Goal: Task Accomplishment & Management: Complete application form

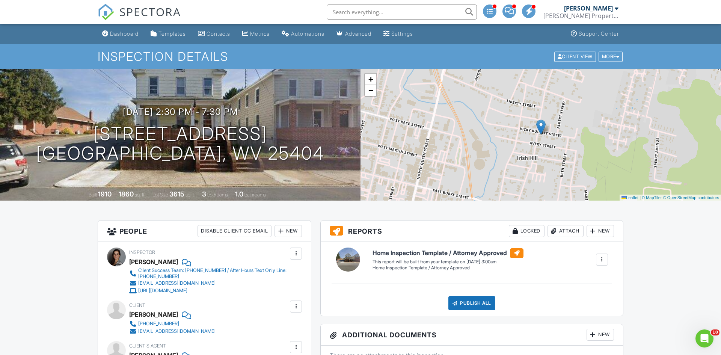
click at [376, 11] on input "text" at bounding box center [402, 12] width 150 height 15
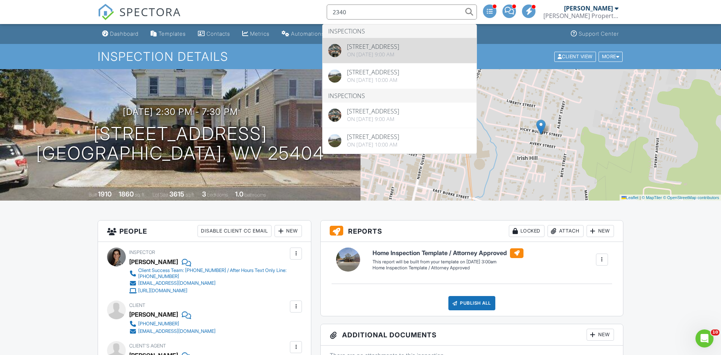
type input "2340"
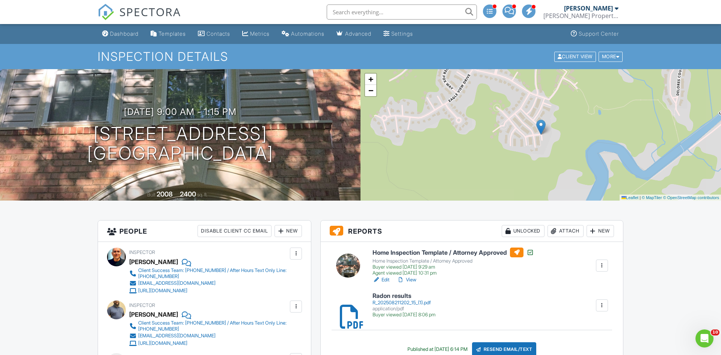
click at [421, 17] on input "text" at bounding box center [402, 12] width 150 height 15
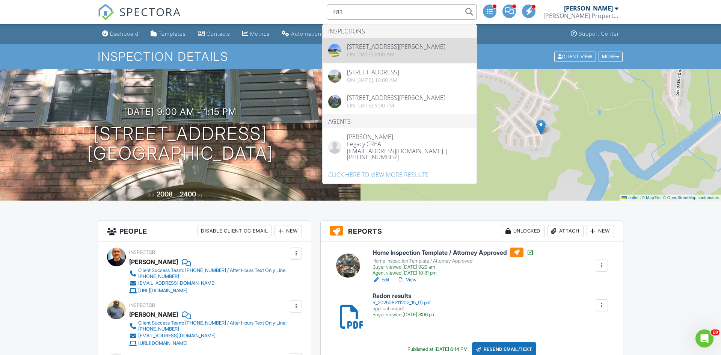
type input "483"
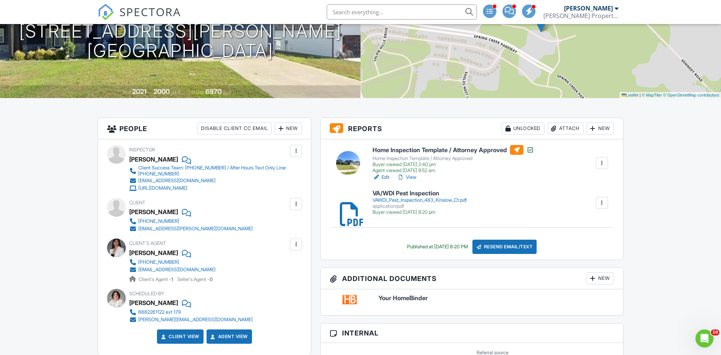
scroll to position [104, 0]
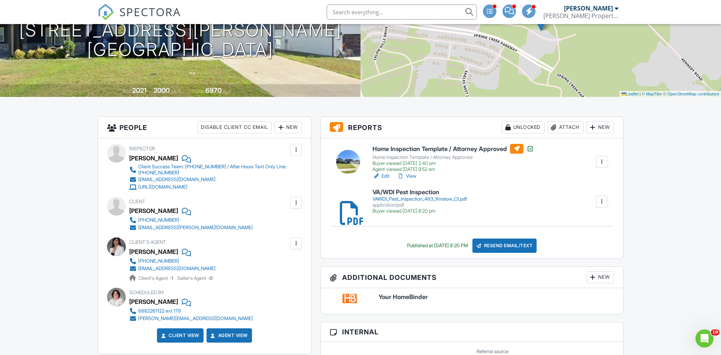
click at [550, 125] on div at bounding box center [554, 128] width 8 height 8
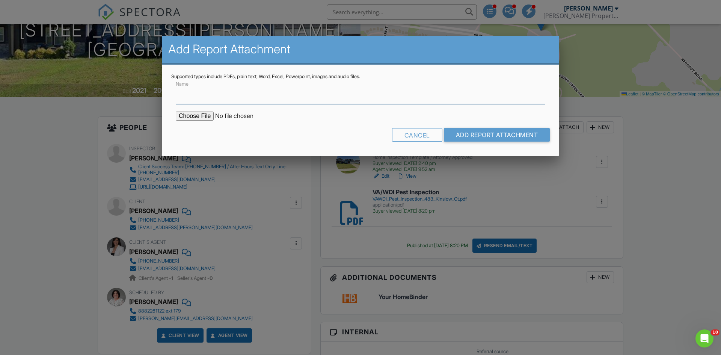
click at [324, 99] on input "Name" at bounding box center [361, 95] width 370 height 18
type input "Radon results"
click at [204, 113] on input "file" at bounding box center [240, 116] width 128 height 9
type input "C:\fakepath\R_202508221117_12 (1).pdf"
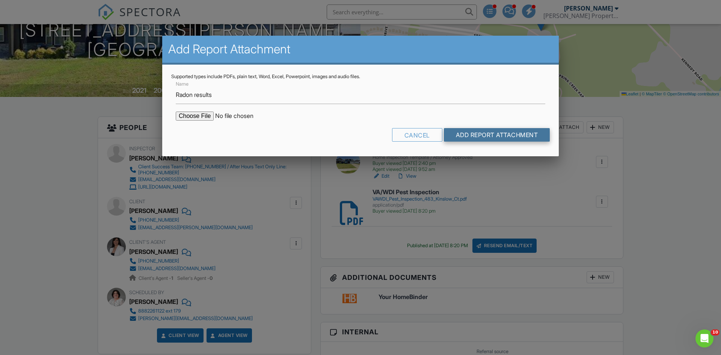
click at [453, 129] on input "Add Report Attachment" at bounding box center [497, 135] width 106 height 14
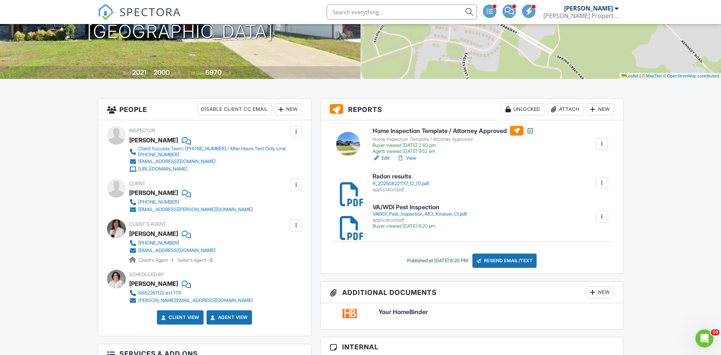
scroll to position [123, 0]
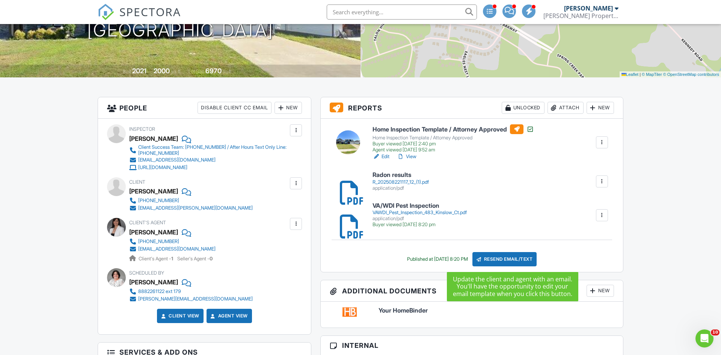
click at [504, 258] on div "Resend Email/Text" at bounding box center [505, 259] width 65 height 14
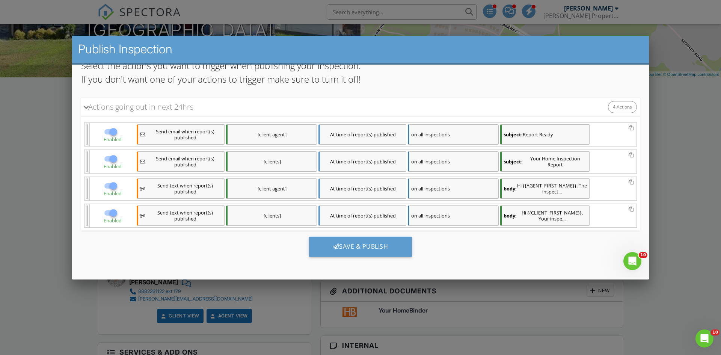
scroll to position [0, 0]
click at [375, 244] on div "Save & Publish" at bounding box center [360, 246] width 103 height 20
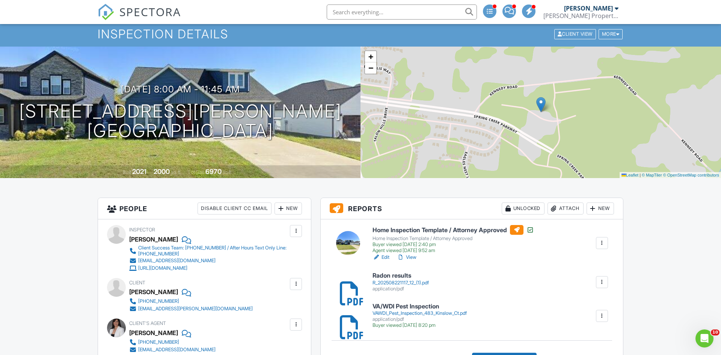
scroll to position [21, 0]
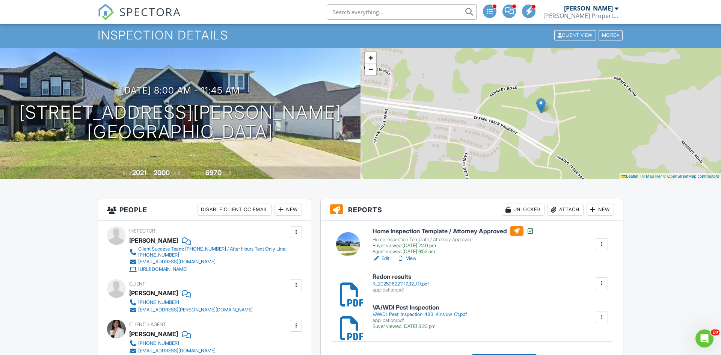
click at [393, 17] on input "text" at bounding box center [402, 12] width 150 height 15
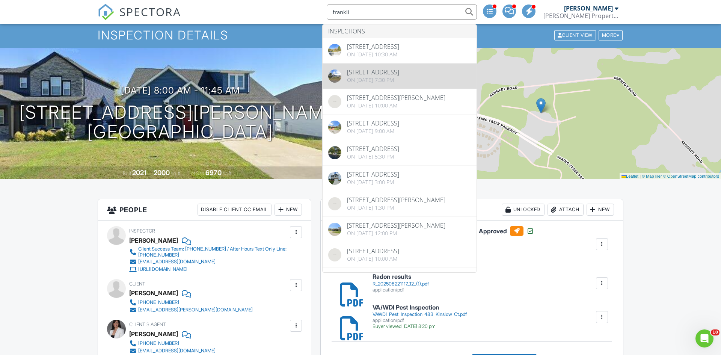
type input "franklin"
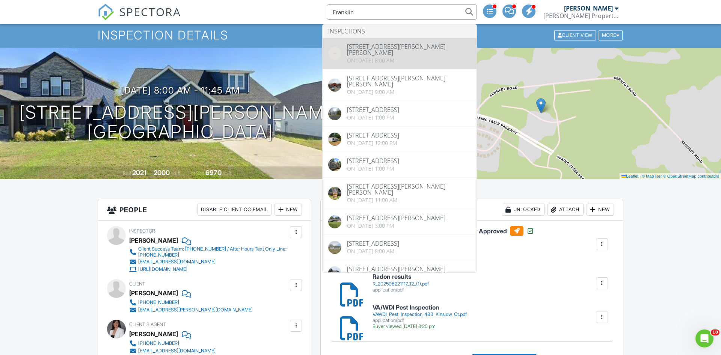
type input "Franklin"
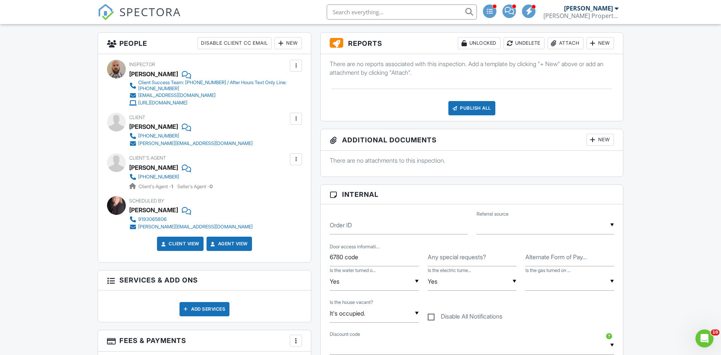
scroll to position [202, 0]
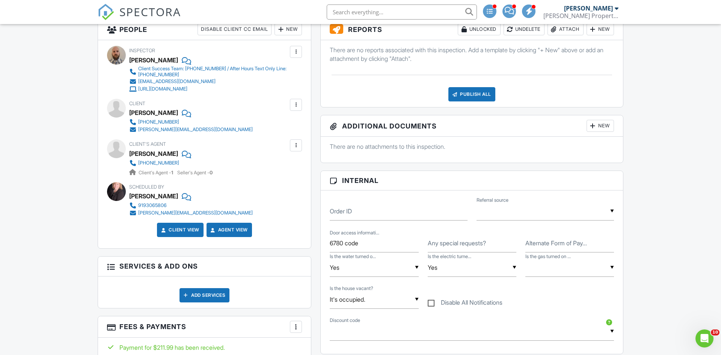
click at [550, 28] on div at bounding box center [554, 30] width 8 height 8
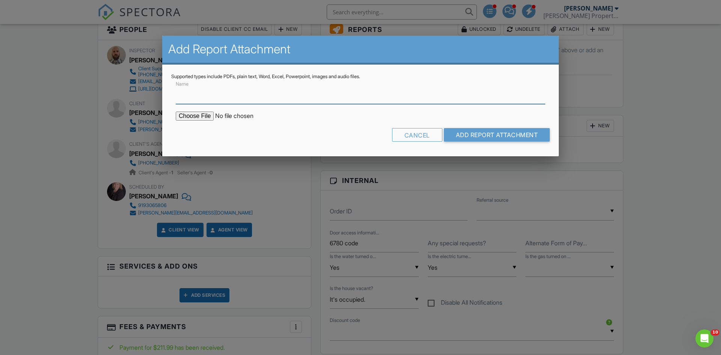
click at [277, 98] on input "Name" at bounding box center [361, 95] width 370 height 18
type input "Radon results"
click at [205, 117] on input "file" at bounding box center [240, 116] width 128 height 9
type input "C:\fakepath\R_202508181959_7 (1).pdf"
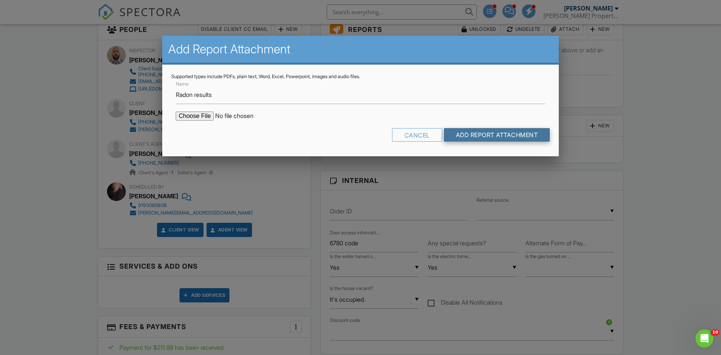
click at [497, 139] on input "Add Report Attachment" at bounding box center [497, 135] width 106 height 14
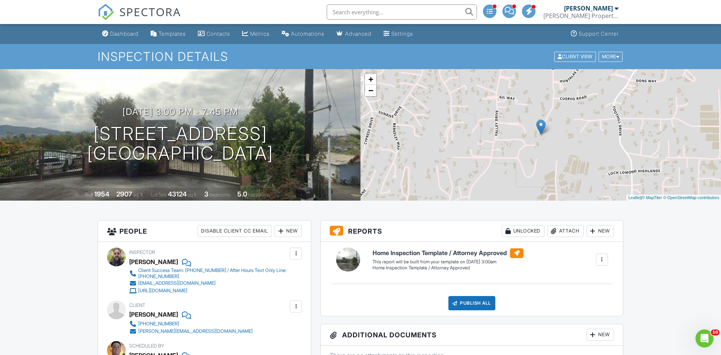
click at [574, 11] on div "[PERSON_NAME] Property Inspection" at bounding box center [581, 12] width 75 height 24
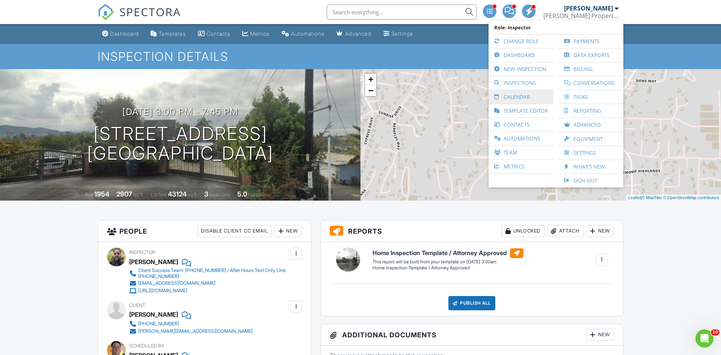
click at [515, 93] on link "Calendar" at bounding box center [520, 97] width 57 height 14
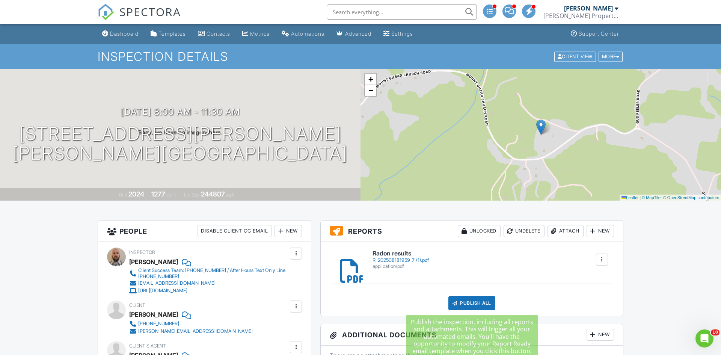
click at [473, 298] on div "Publish All" at bounding box center [472, 303] width 47 height 14
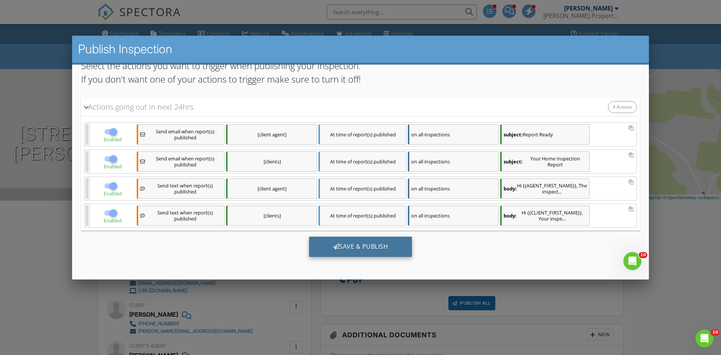
click at [364, 248] on div "Save & Publish" at bounding box center [360, 246] width 103 height 20
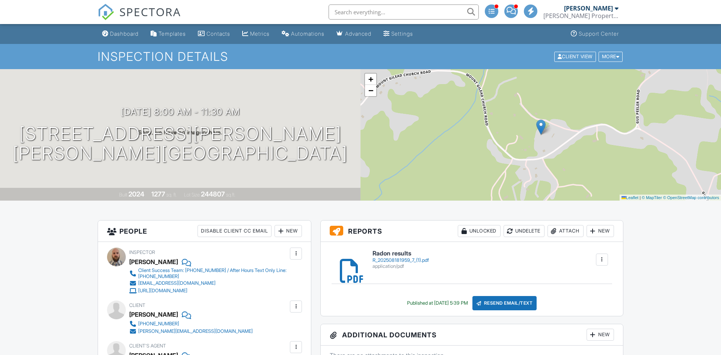
click at [443, 17] on input "text" at bounding box center [404, 12] width 150 height 15
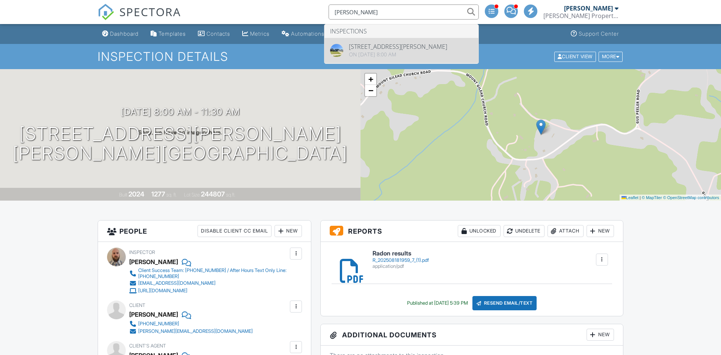
type input "kinslow"
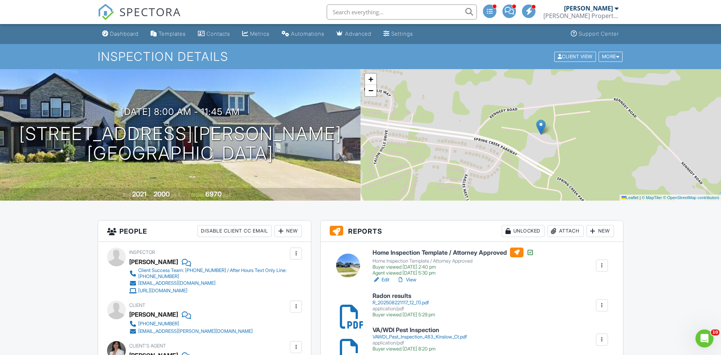
click at [599, 305] on div at bounding box center [602, 306] width 8 height 8
click at [507, 295] on div "Radon results R_202508221117_12_(1).pdf application/pdf Buyer viewed 08/27/2025…" at bounding box center [490, 305] width 245 height 25
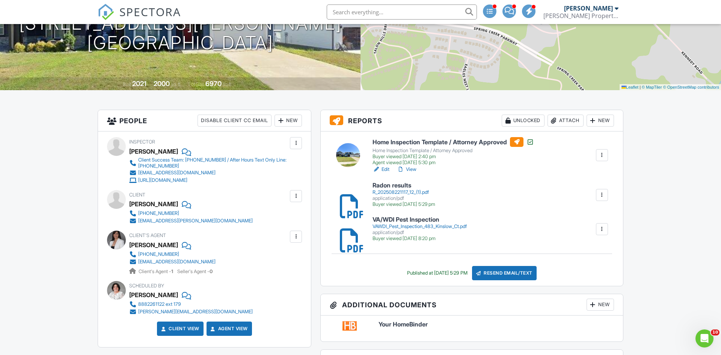
scroll to position [111, 0]
click at [151, 258] on div "eneidarr26@gmail.com" at bounding box center [176, 261] width 77 height 6
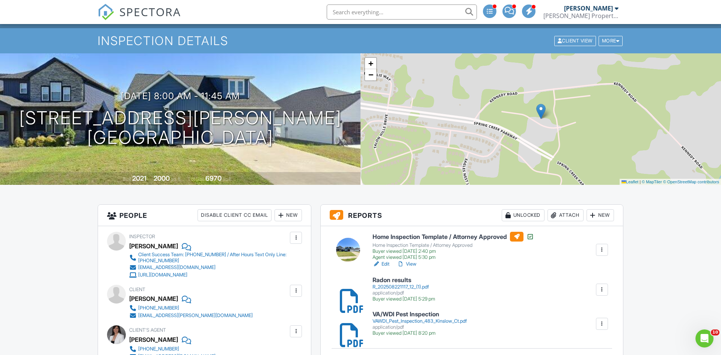
scroll to position [13, 0]
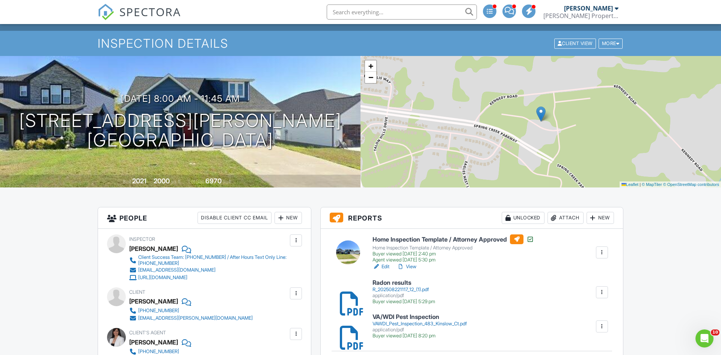
click at [578, 20] on div "Elliott Webb Webb Property Inspection" at bounding box center [581, 12] width 75 height 24
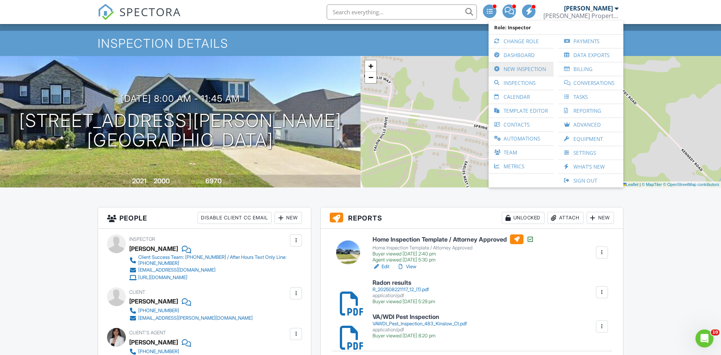
click at [513, 73] on link "New Inspection" at bounding box center [520, 69] width 57 height 14
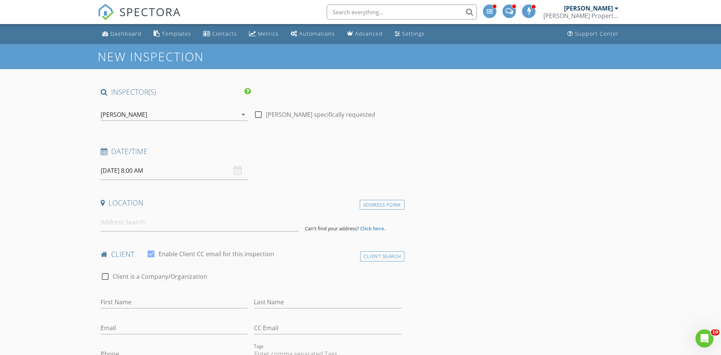
click at [578, 8] on div "[PERSON_NAME]" at bounding box center [588, 9] width 49 height 8
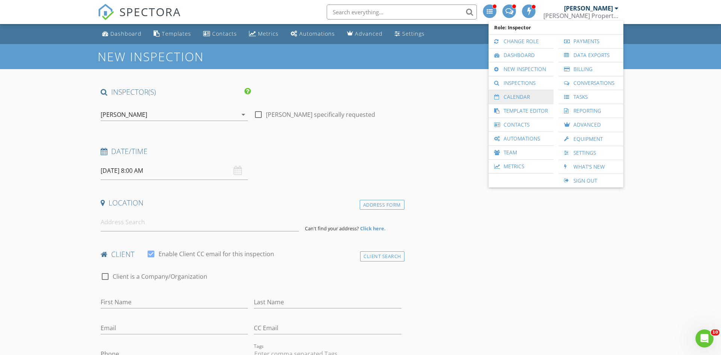
click at [503, 94] on link "Calendar" at bounding box center [520, 97] width 57 height 14
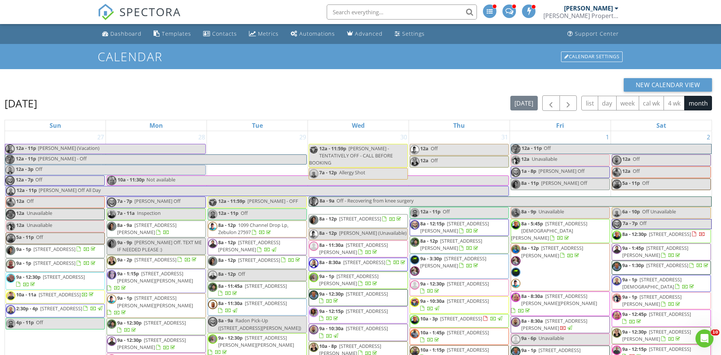
click at [586, 18] on div "[PERSON_NAME] Property Inspection" at bounding box center [581, 16] width 75 height 8
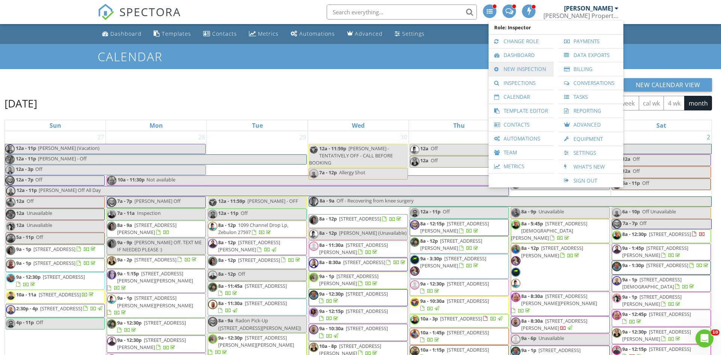
click at [532, 74] on link "New Inspection" at bounding box center [520, 69] width 57 height 14
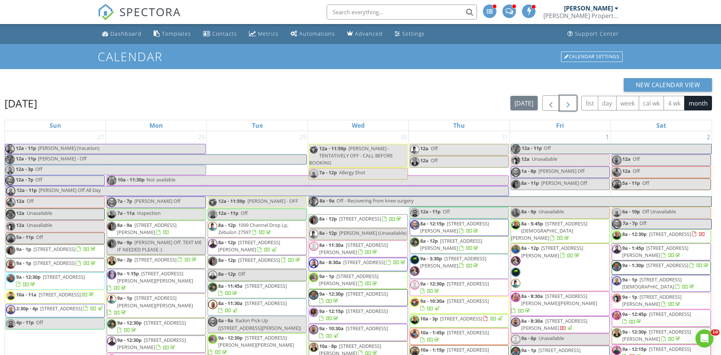
click at [567, 97] on button "button" at bounding box center [569, 102] width 18 height 15
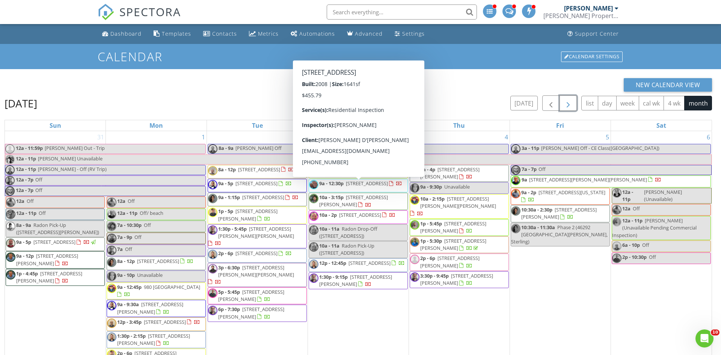
click at [449, 310] on div "4 8a - 4p 340 Hack Wilson Way, Martinsburg 25401 9a - 9:30p Unavailable 10a - 2…" at bounding box center [459, 255] width 101 height 248
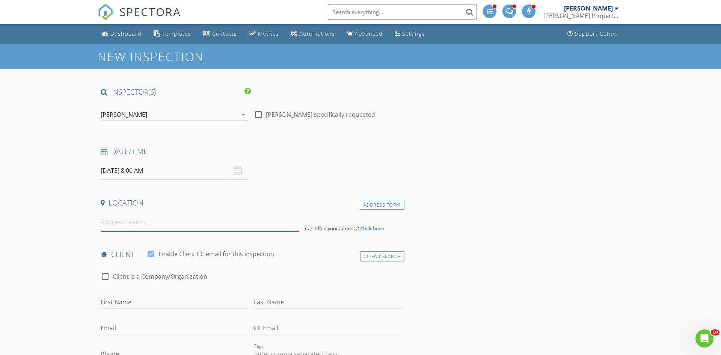
click at [183, 228] on input at bounding box center [200, 222] width 198 height 18
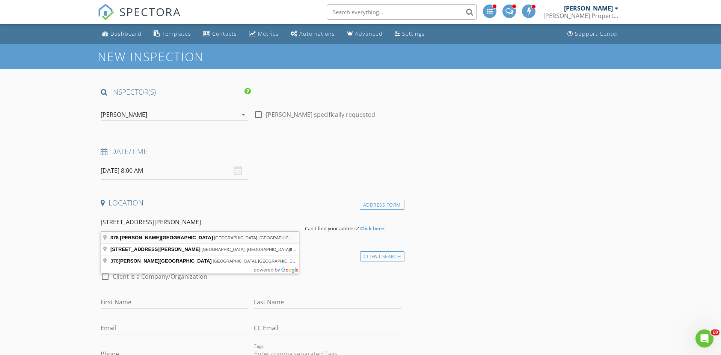
type input "378 James Street, Phillipsburg, NJ 08865, USA"
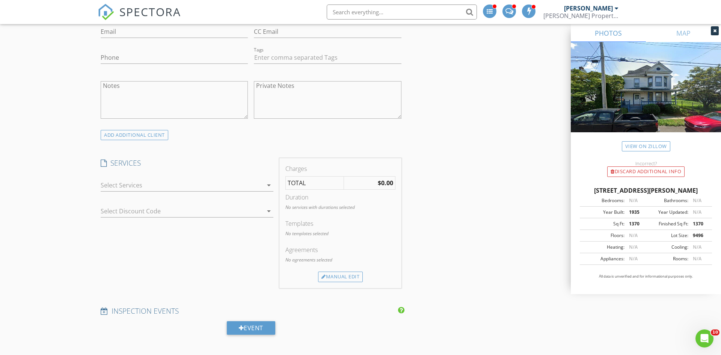
scroll to position [452, 0]
click at [219, 178] on div at bounding box center [182, 183] width 162 height 12
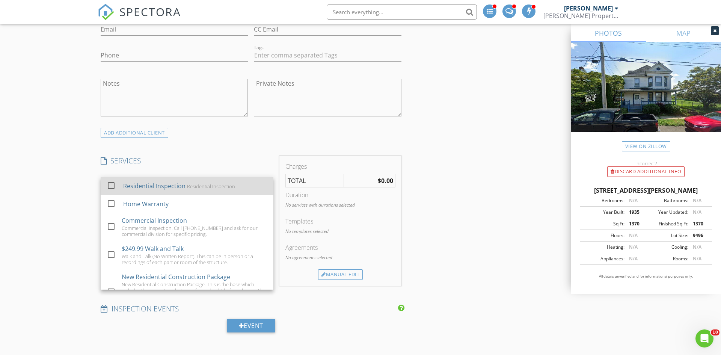
click at [201, 186] on div "Residential Inspection" at bounding box center [211, 186] width 48 height 6
checkbox input "true"
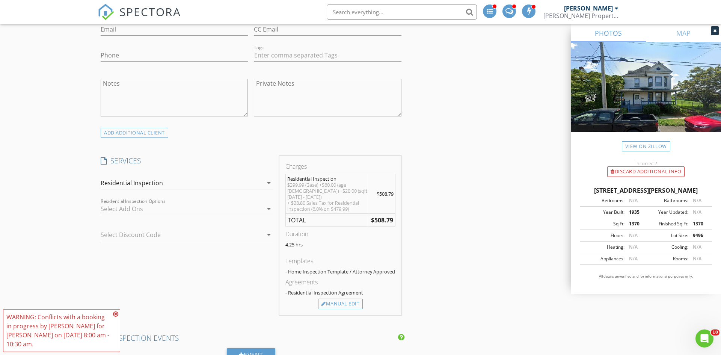
click at [133, 212] on div at bounding box center [182, 209] width 162 height 12
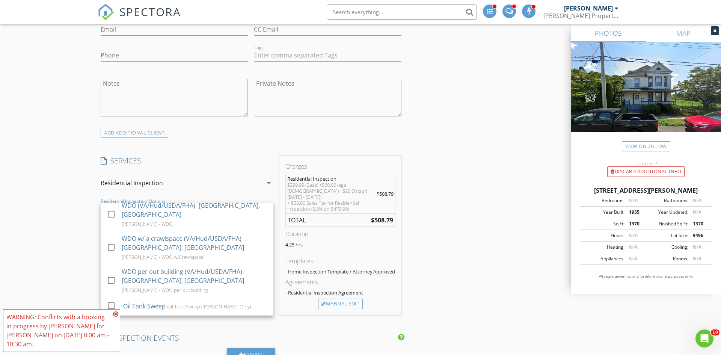
scroll to position [443, 0]
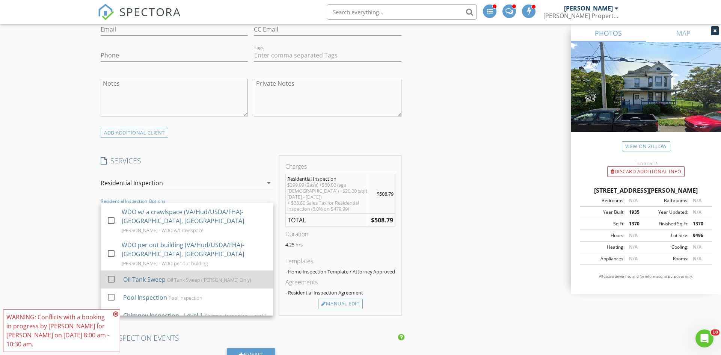
click at [143, 272] on div "Oil Tank Sweep Oil Tank Sweep (Chris Velis Only)" at bounding box center [195, 279] width 144 height 15
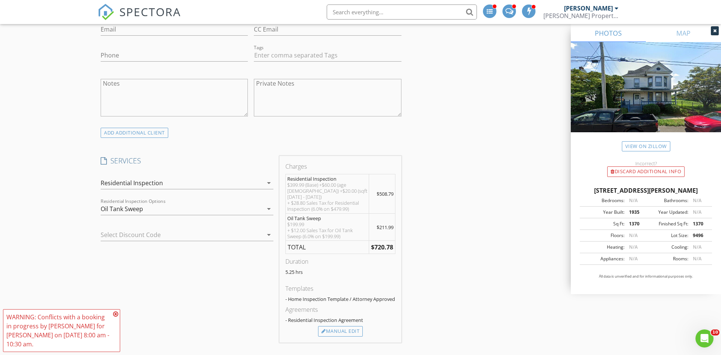
click at [166, 210] on div "Oil Tank Sweep" at bounding box center [182, 209] width 162 height 12
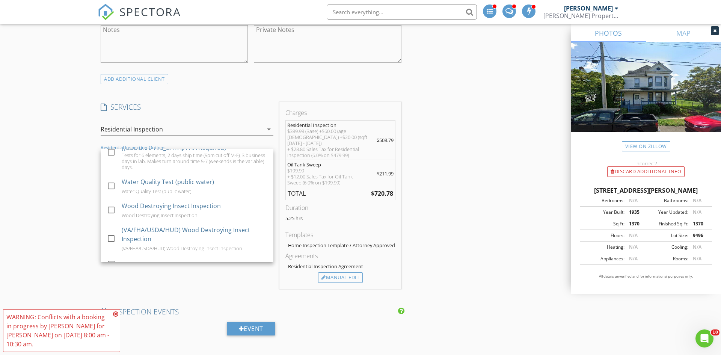
scroll to position [106, 0]
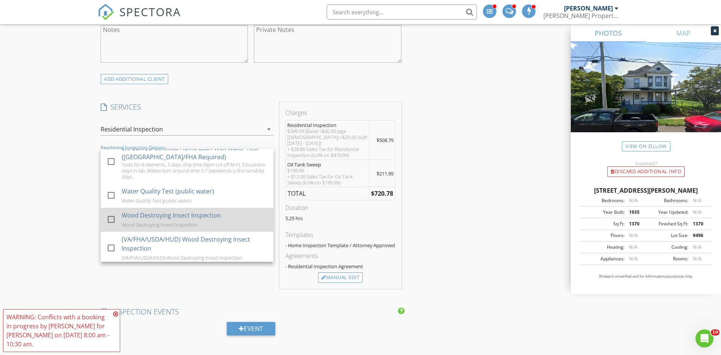
click at [209, 220] on div "Wood Destroying Insect Inspection Wood Destroying Insect Inspection" at bounding box center [195, 220] width 146 height 24
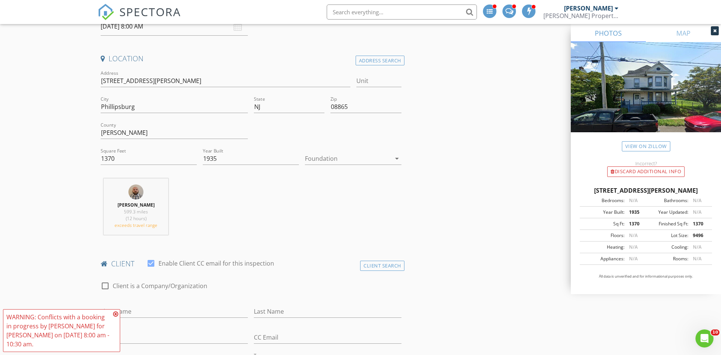
scroll to position [280, 0]
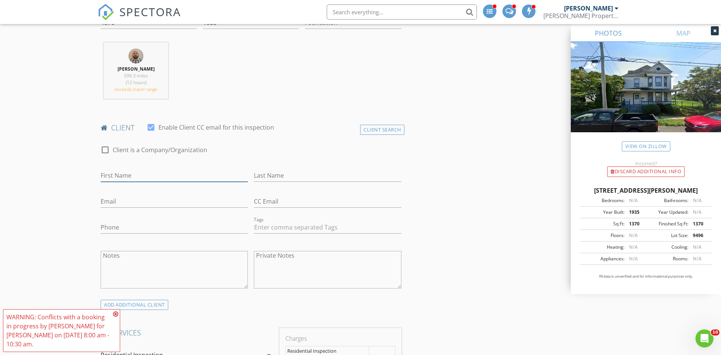
click at [178, 176] on input "First Name" at bounding box center [174, 175] width 147 height 12
type input "[PERSON_NAME]"
click at [274, 175] on input "Last Name" at bounding box center [327, 175] width 147 height 12
type input "Ieyes"
click at [171, 206] on input "Email" at bounding box center [174, 201] width 147 height 12
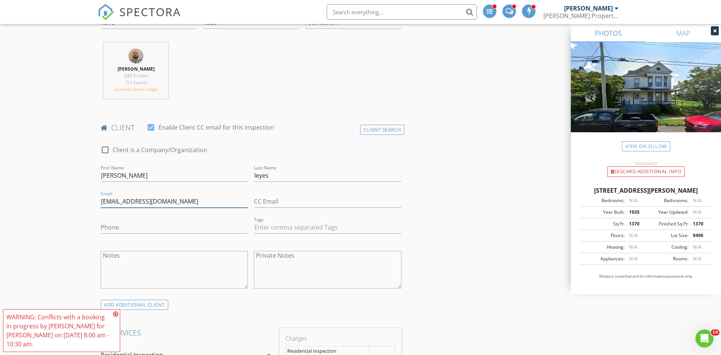
type input "[EMAIL_ADDRESS][DOMAIN_NAME]"
click at [256, 174] on input "Ieyes" at bounding box center [327, 175] width 147 height 12
type input "[PERSON_NAME]"
click at [205, 227] on input "Phone" at bounding box center [174, 227] width 147 height 12
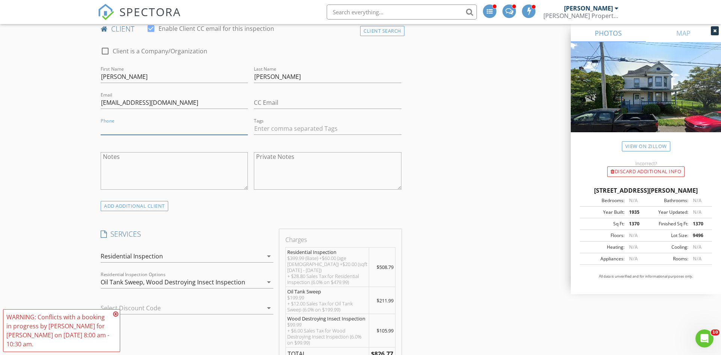
scroll to position [387, 0]
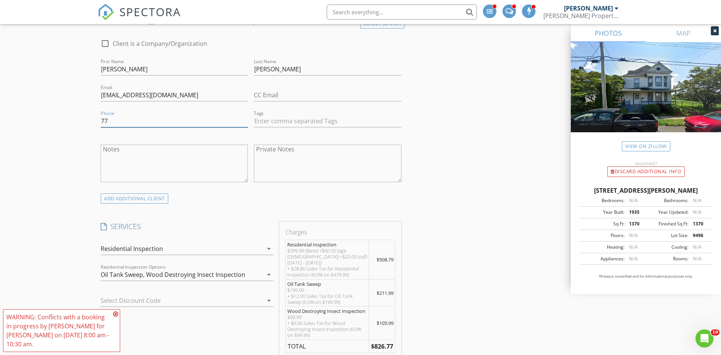
type input "7"
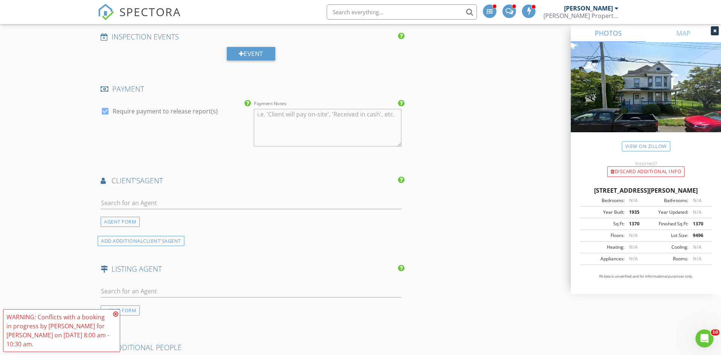
scroll to position [815, 0]
type input "[PHONE_NUMBER]"
click at [123, 219] on div "AGENT FORM" at bounding box center [120, 221] width 39 height 10
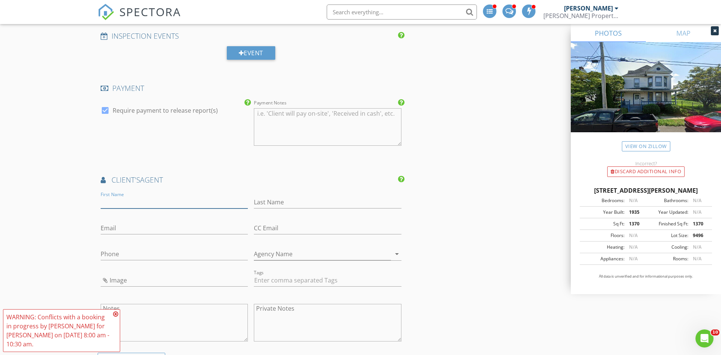
click at [139, 197] on input "First Name" at bounding box center [174, 202] width 147 height 12
type input "Luifa"
click at [270, 198] on input "Last Name" at bounding box center [327, 202] width 147 height 12
type input "[PERSON_NAME]"
click at [180, 228] on input "Email" at bounding box center [174, 228] width 147 height 12
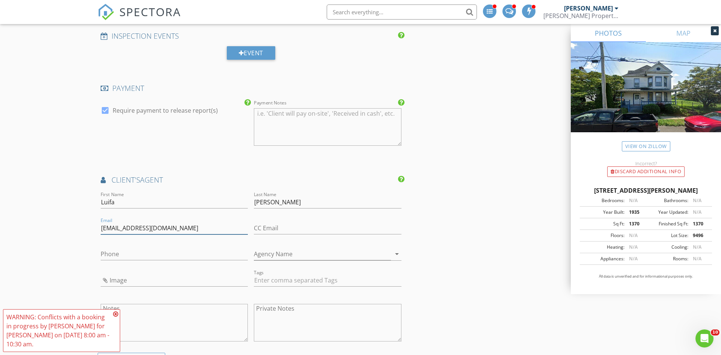
type input "Pautaluifa19@gmail.com"
click at [144, 252] on input "Phone" at bounding box center [174, 254] width 147 height 12
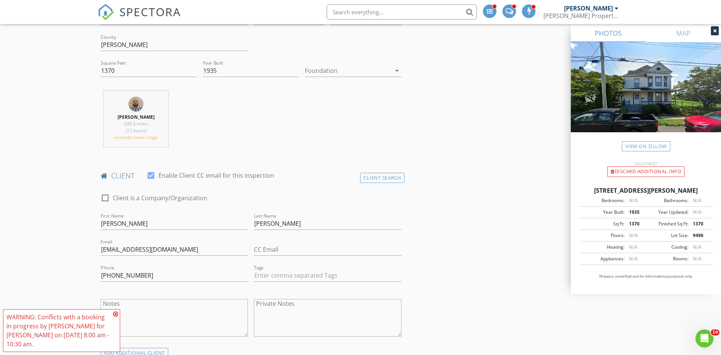
scroll to position [0, 0]
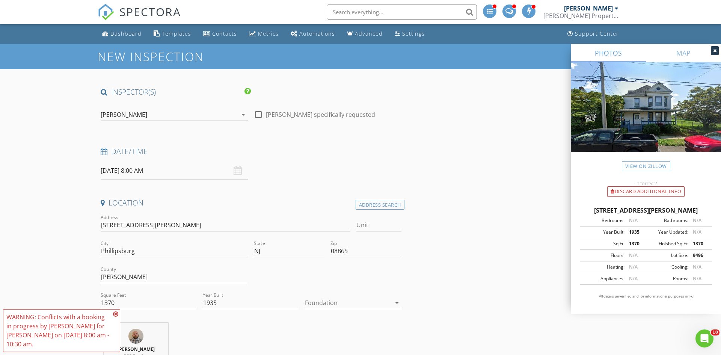
type input "[PHONE_NUMBER]"
click at [148, 169] on input "08/28/2025 8:00 AM" at bounding box center [174, 171] width 147 height 18
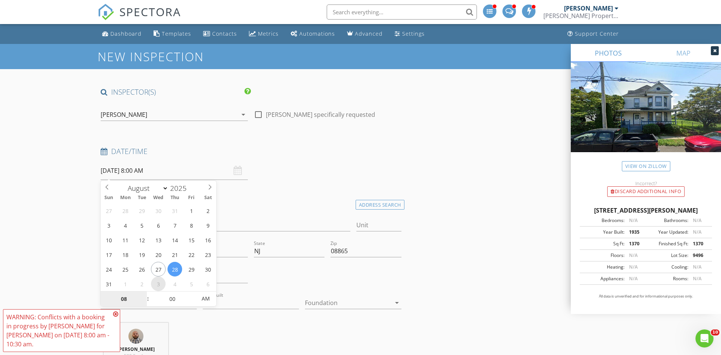
type input "09/03/2025 8:00 AM"
select select "8"
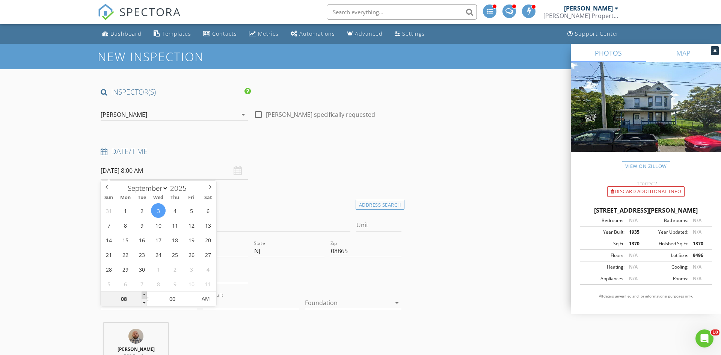
type input "[DATE] 9:00 AM"
type input "09"
click at [143, 294] on span at bounding box center [144, 296] width 5 height 8
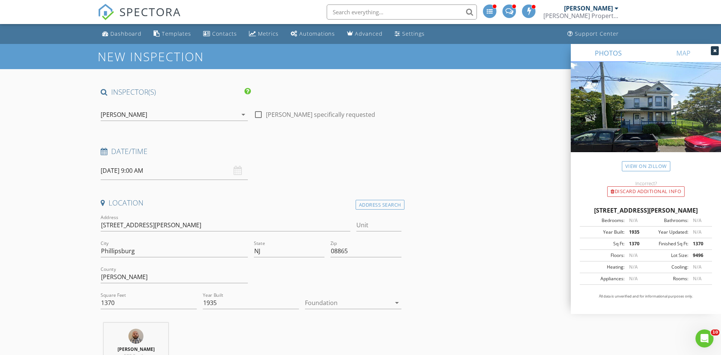
click at [191, 119] on div "[PERSON_NAME]" at bounding box center [169, 115] width 137 height 12
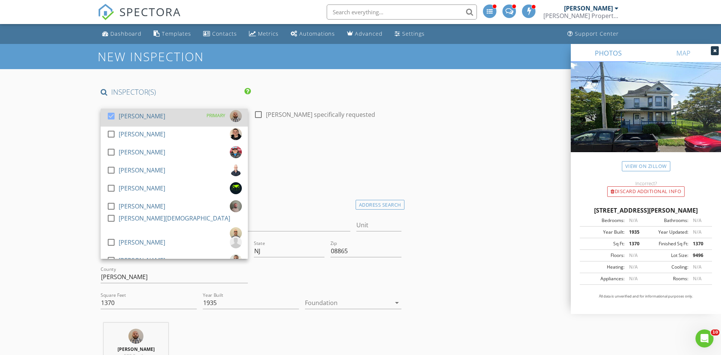
click at [174, 123] on div "check_box Andrew Grubbs PRIMARY" at bounding box center [174, 117] width 135 height 15
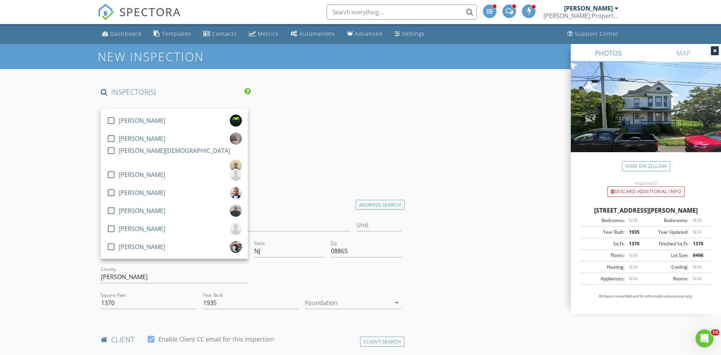
scroll to position [69, 0]
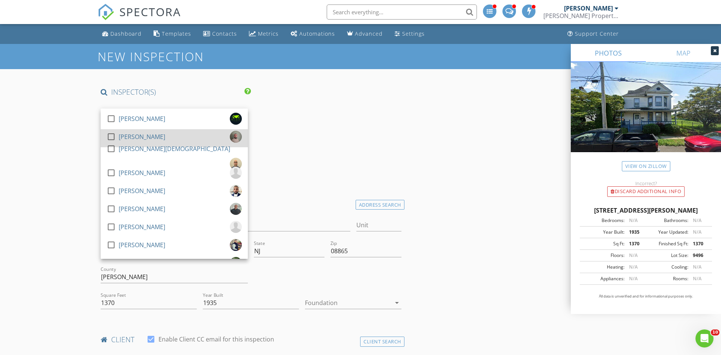
click at [165, 141] on div "[PERSON_NAME]" at bounding box center [142, 137] width 47 height 12
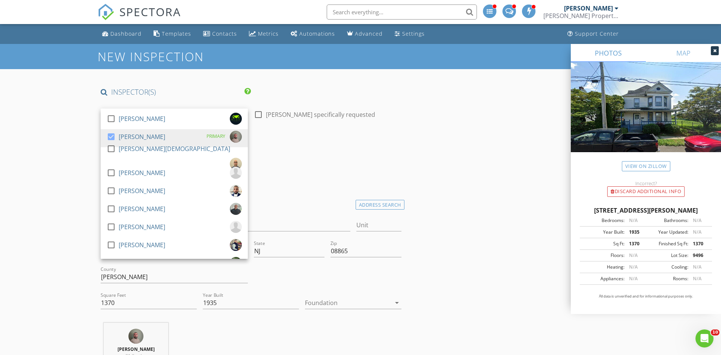
click at [286, 147] on h4 "Date/Time" at bounding box center [251, 152] width 301 height 10
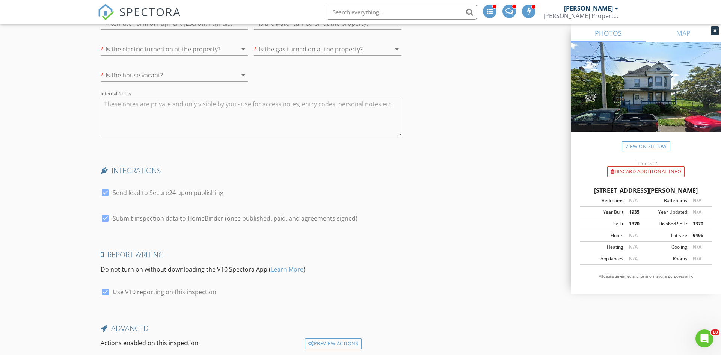
scroll to position [1474, 0]
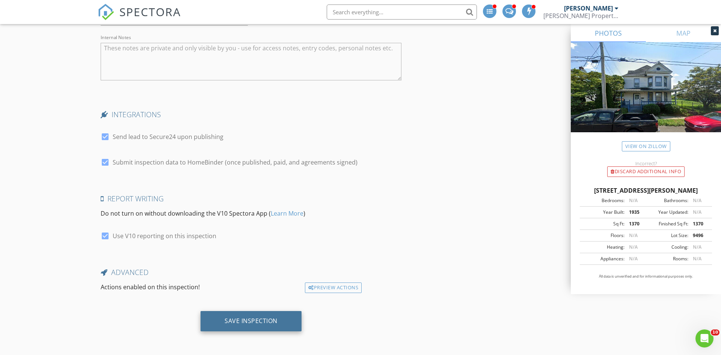
click at [231, 320] on div "Save Inspection" at bounding box center [251, 321] width 53 height 8
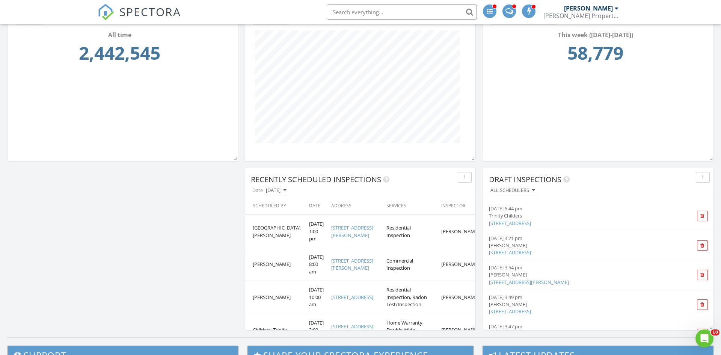
scroll to position [3, 0]
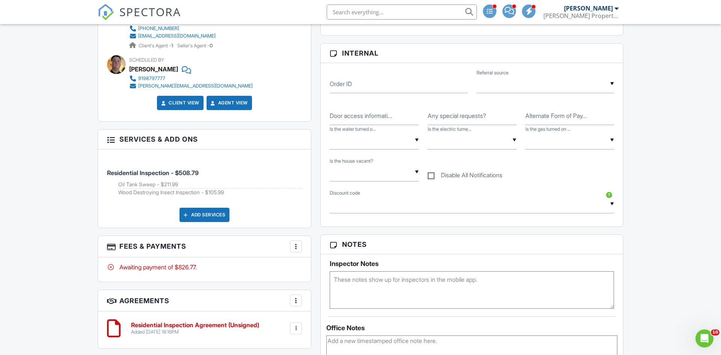
scroll to position [337, 0]
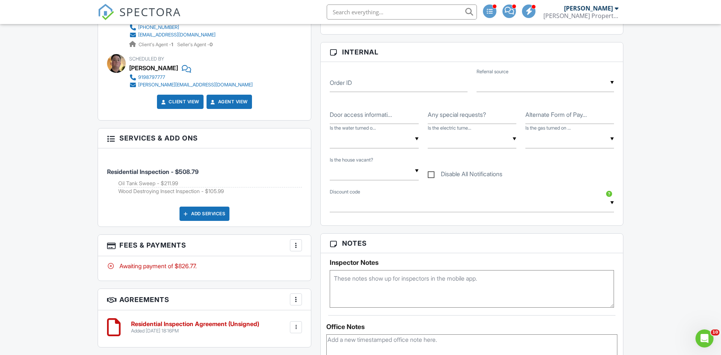
click at [366, 289] on textarea at bounding box center [472, 289] width 284 height 38
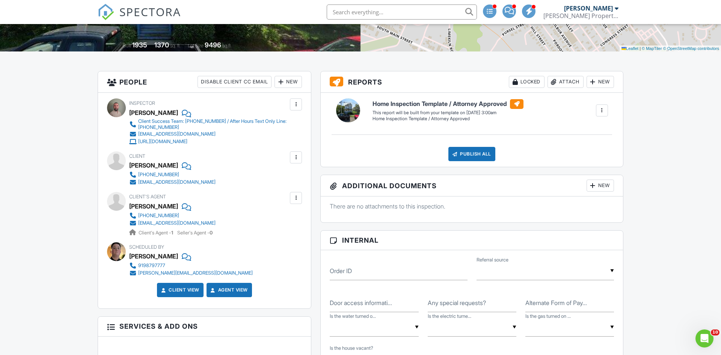
scroll to position [149, 0]
type textarea "clients agent will be there for access"
click at [293, 195] on div at bounding box center [296, 199] width 8 height 8
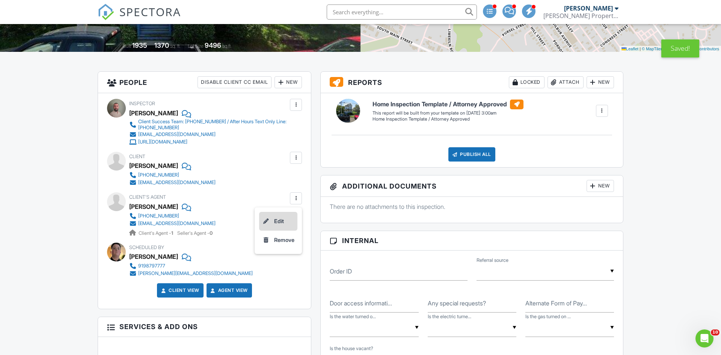
click at [282, 217] on li "Edit" at bounding box center [278, 221] width 38 height 19
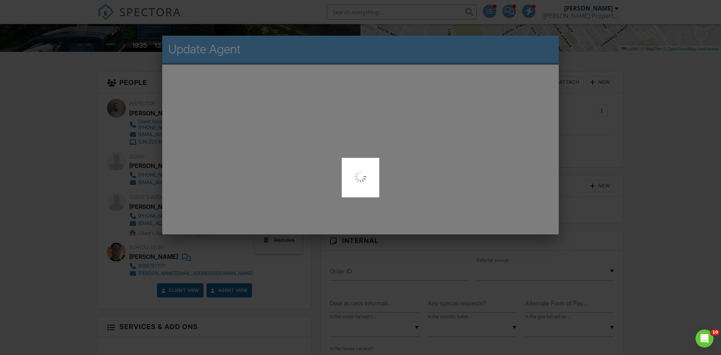
click at [646, 174] on div at bounding box center [360, 177] width 721 height 355
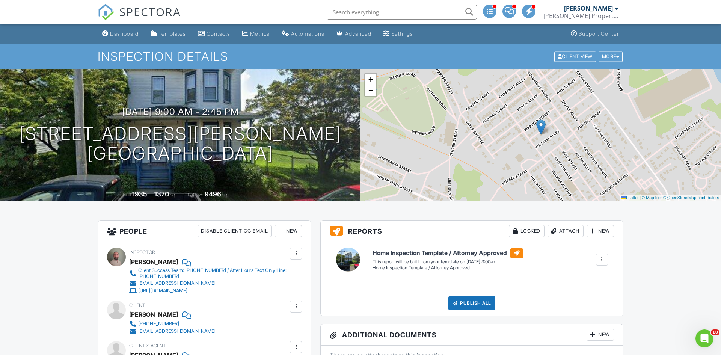
click at [583, 6] on div "[PERSON_NAME]" at bounding box center [588, 9] width 49 height 8
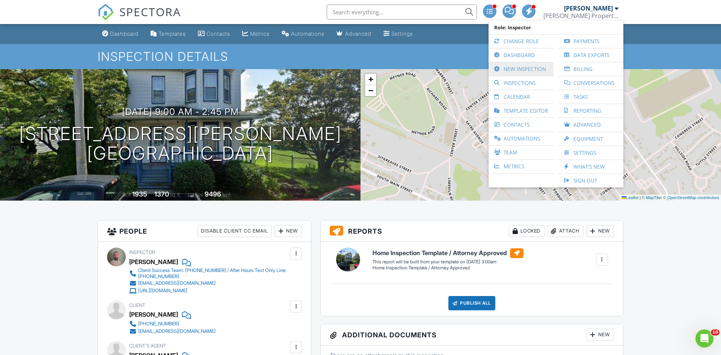
click at [518, 69] on link "New Inspection" at bounding box center [520, 69] width 57 height 14
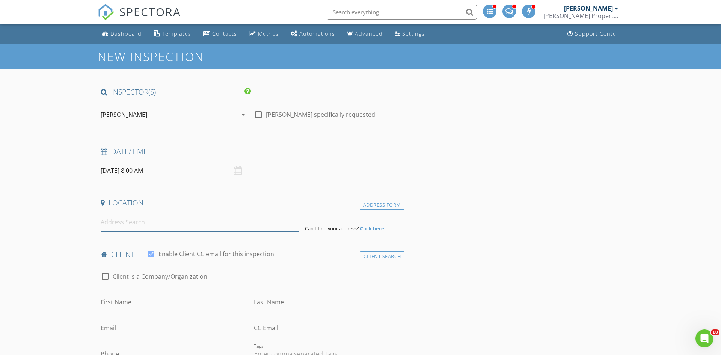
click at [255, 221] on input at bounding box center [200, 222] width 198 height 18
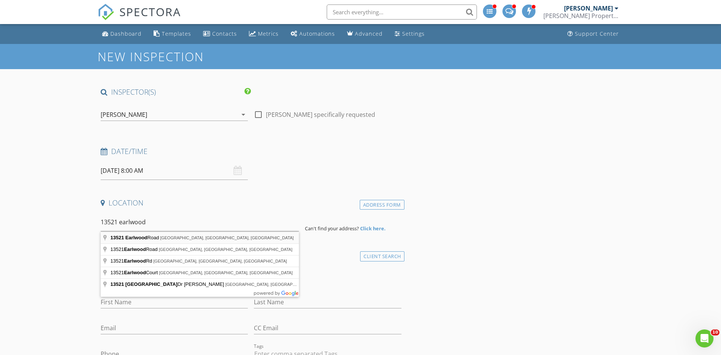
type input "[STREET_ADDRESS]"
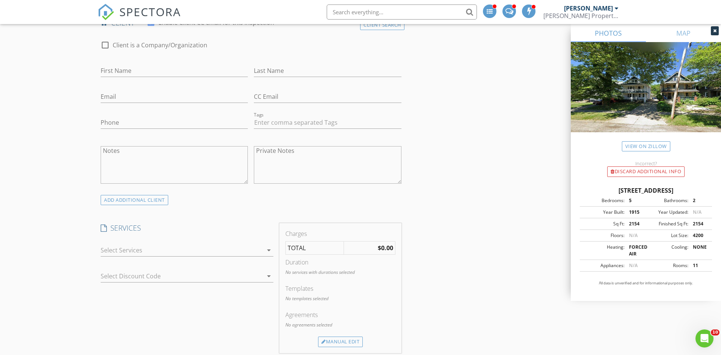
scroll to position [387, 0]
click at [177, 252] on div at bounding box center [182, 248] width 162 height 12
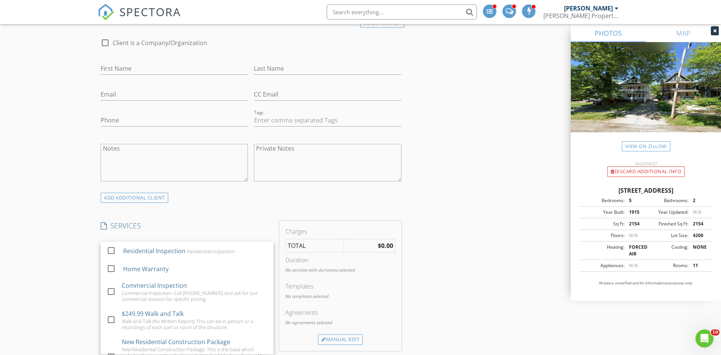
click at [177, 252] on div "Residential Inspection" at bounding box center [154, 250] width 62 height 9
checkbox input "true"
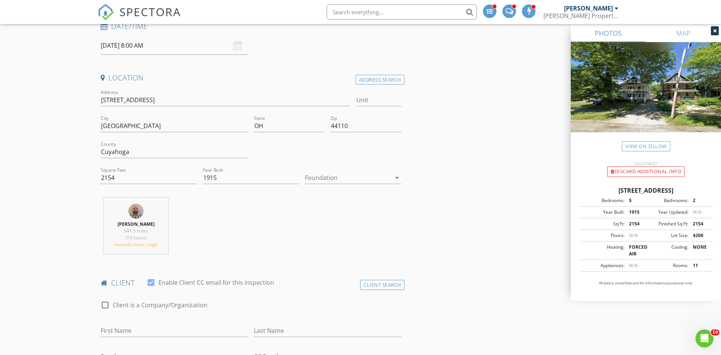
scroll to position [125, 0]
click at [175, 181] on input "2154" at bounding box center [149, 178] width 96 height 12
type input "2"
type input "1"
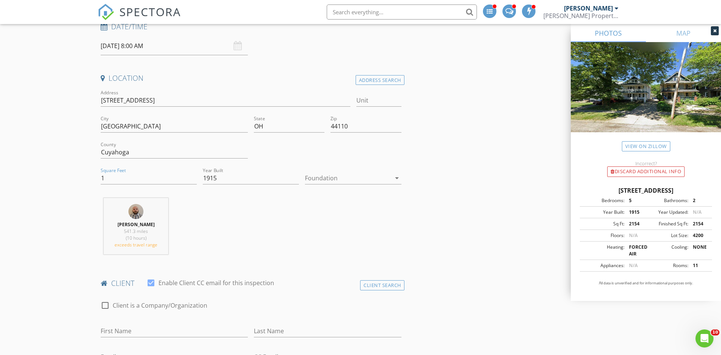
click at [297, 192] on div at bounding box center [251, 189] width 96 height 5
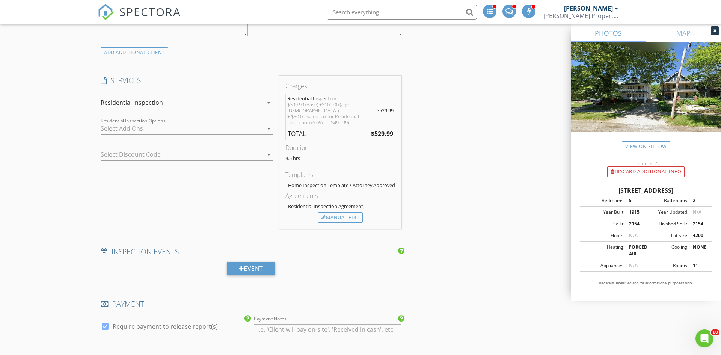
scroll to position [533, 0]
click at [210, 105] on div "Residential Inspection" at bounding box center [182, 102] width 162 height 12
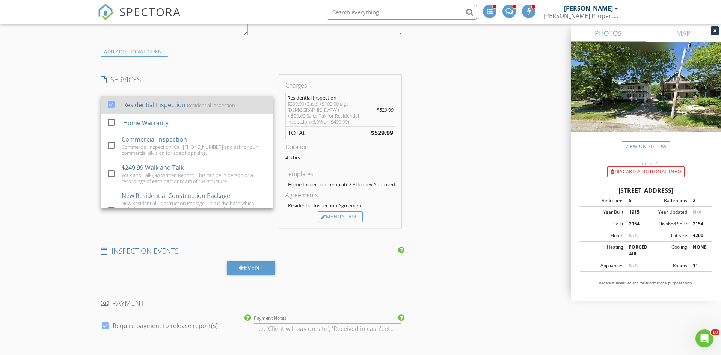
click at [210, 105] on div "Residential Inspection" at bounding box center [211, 105] width 48 height 6
checkbox input "false"
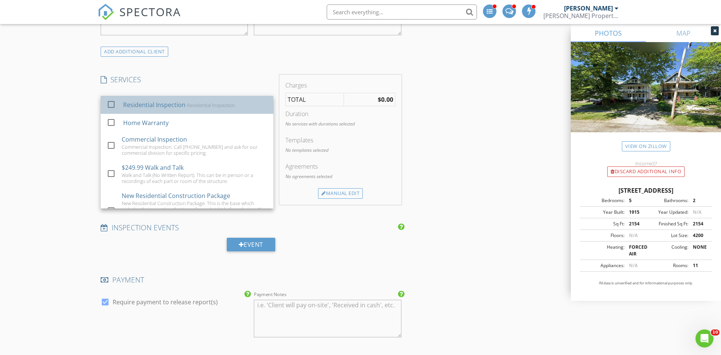
click at [210, 105] on div "Residential Inspection" at bounding box center [211, 105] width 48 height 6
checkbox input "true"
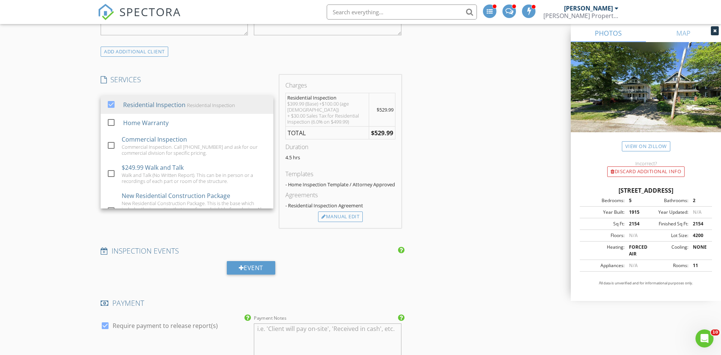
click at [209, 88] on div "SERVICES check_box Residential Inspection Residential Inspection check_box_outl…" at bounding box center [187, 151] width 179 height 153
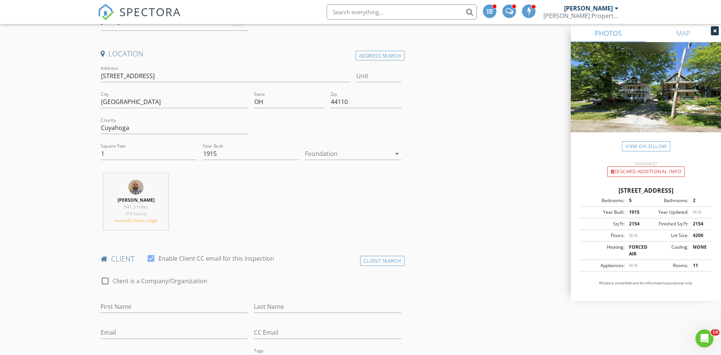
scroll to position [148, 0]
click at [157, 159] on input "1" at bounding box center [149, 154] width 96 height 12
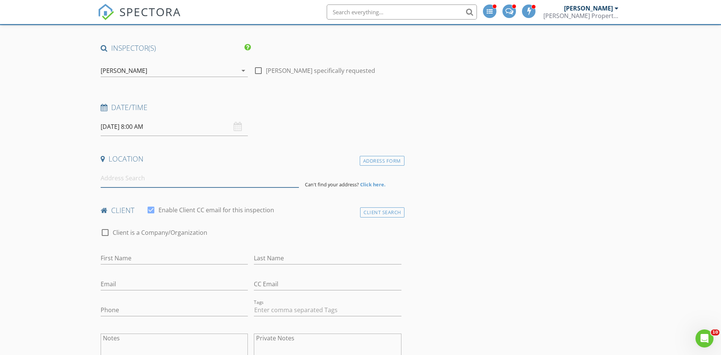
click at [195, 177] on input at bounding box center [200, 178] width 198 height 18
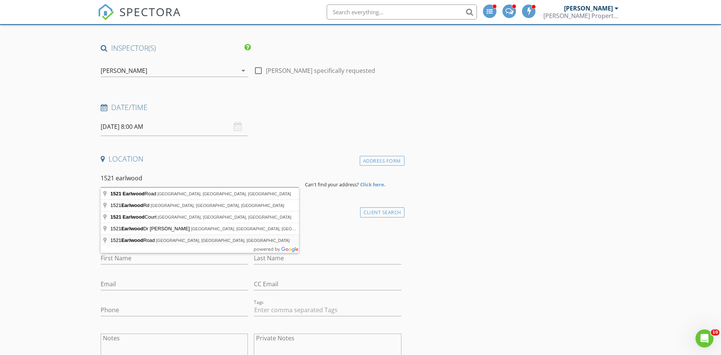
type input "[GEOGRAPHIC_DATA], [GEOGRAPHIC_DATA]"
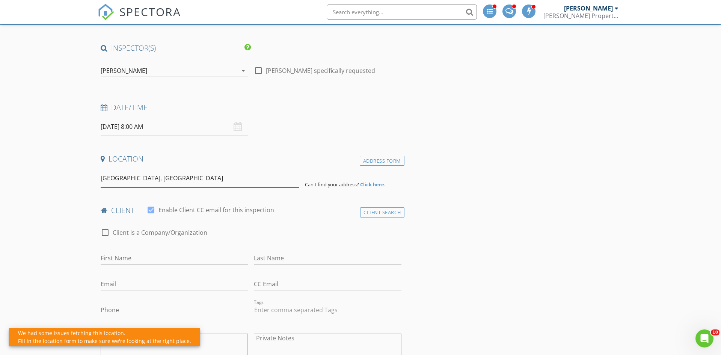
click at [236, 183] on input "[GEOGRAPHIC_DATA], [GEOGRAPHIC_DATA]" at bounding box center [200, 178] width 198 height 18
click at [365, 156] on div "Address Form" at bounding box center [382, 161] width 45 height 10
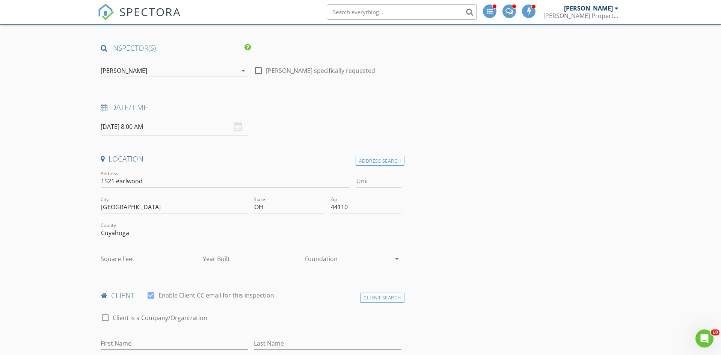
type input "0"
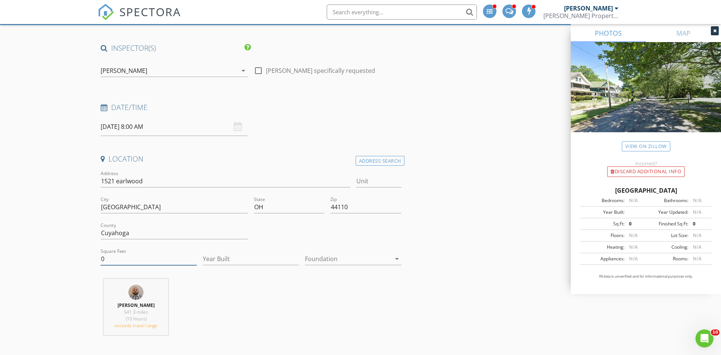
click at [147, 257] on input "0" at bounding box center [149, 259] width 96 height 12
type input "1000"
click at [224, 258] on input "Year Built" at bounding box center [251, 259] width 96 height 12
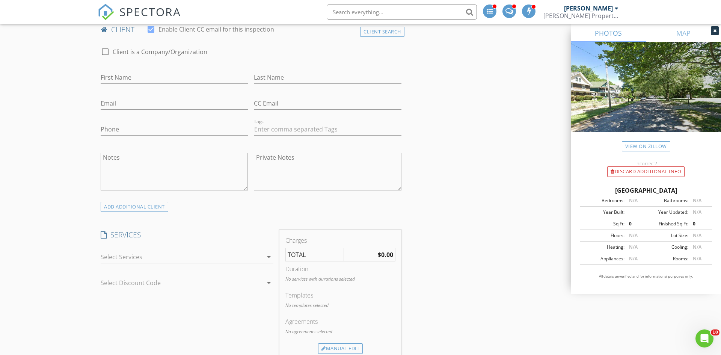
scroll to position [385, 0]
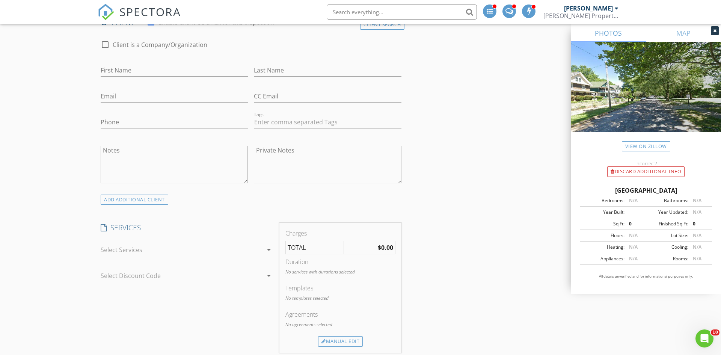
type input "1920"
click at [227, 243] on div "check_box_outline_blank Residential Inspection Residential Inspection check_box…" at bounding box center [187, 251] width 173 height 24
click at [226, 248] on div at bounding box center [182, 250] width 162 height 12
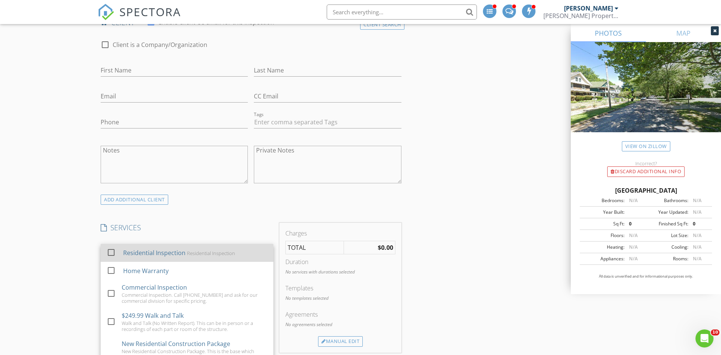
click at [224, 248] on div "Residential Inspection Residential Inspection" at bounding box center [195, 252] width 144 height 15
checkbox input "true"
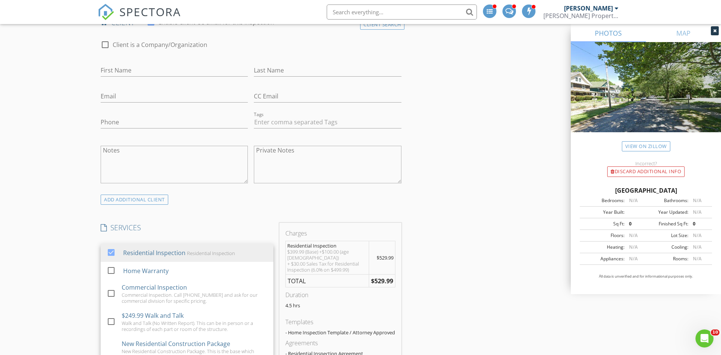
click at [250, 225] on h4 "SERVICES" at bounding box center [187, 228] width 173 height 10
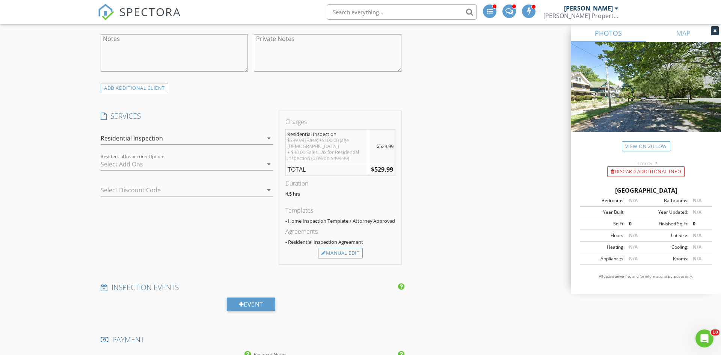
scroll to position [498, 0]
click at [232, 135] on div "Residential Inspection" at bounding box center [182, 137] width 162 height 12
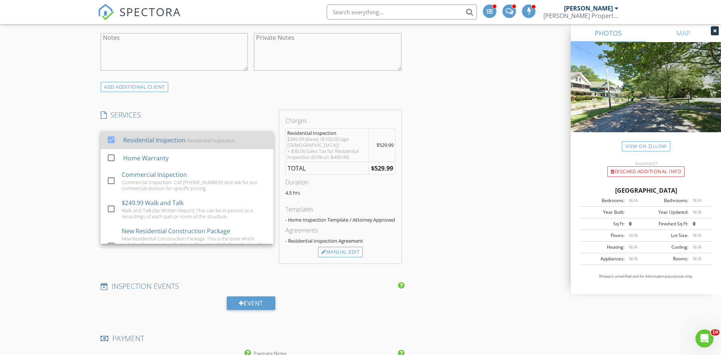
click at [214, 145] on div "Residential Inspection Residential Inspection" at bounding box center [195, 140] width 144 height 15
checkbox input "false"
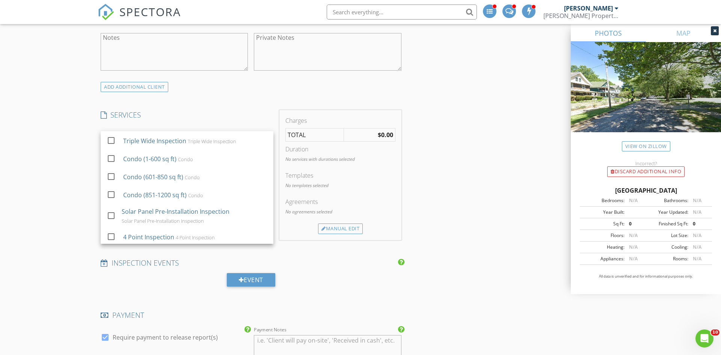
scroll to position [604, 0]
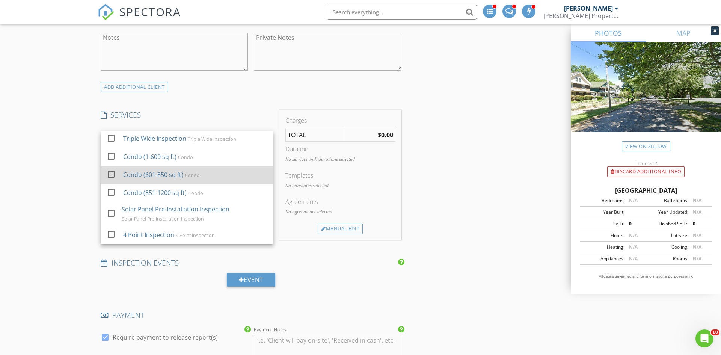
click at [200, 168] on div "Condo (601-850 sq ft) Condo" at bounding box center [195, 174] width 144 height 15
checkbox input "true"
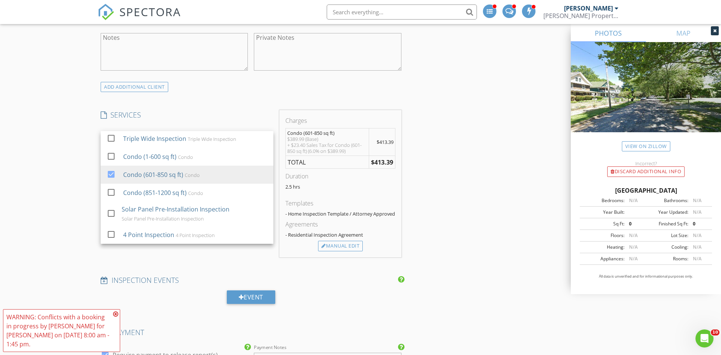
click at [443, 168] on div "INSPECTOR(S) check_box [PERSON_NAME] PRIMARY check_box_outline_blank [PERSON_NA…" at bounding box center [361, 346] width 526 height 1515
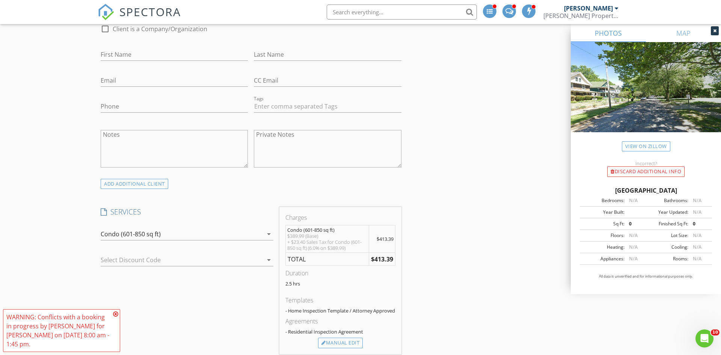
scroll to position [402, 0]
click at [130, 263] on div at bounding box center [177, 260] width 152 height 12
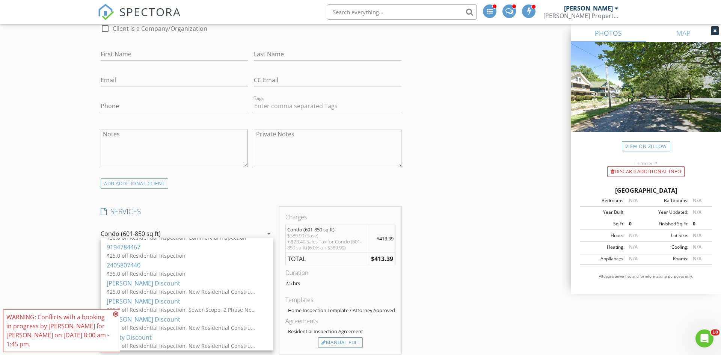
scroll to position [500, 0]
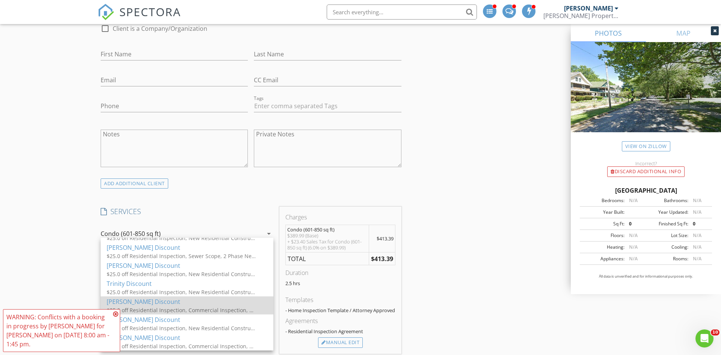
click at [149, 301] on div "[PERSON_NAME] Discount" at bounding box center [187, 301] width 161 height 9
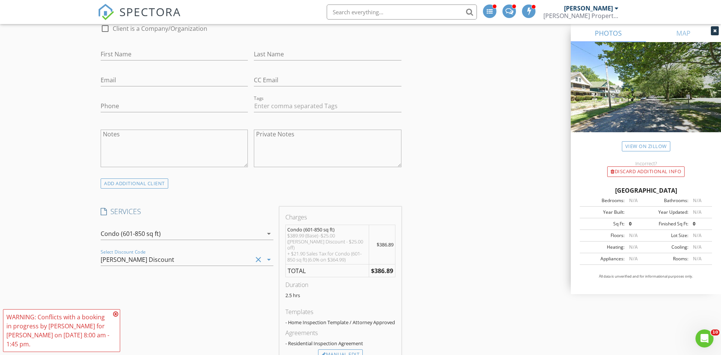
click at [574, 10] on div "[PERSON_NAME] Property Inspection" at bounding box center [581, 12] width 75 height 24
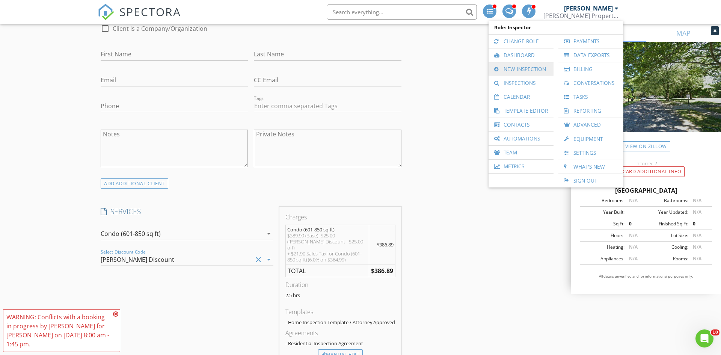
click at [508, 67] on link "New Inspection" at bounding box center [520, 69] width 57 height 14
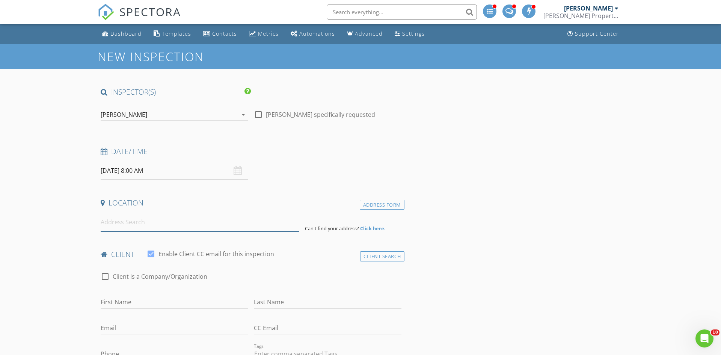
click at [148, 225] on input at bounding box center [200, 222] width 198 height 18
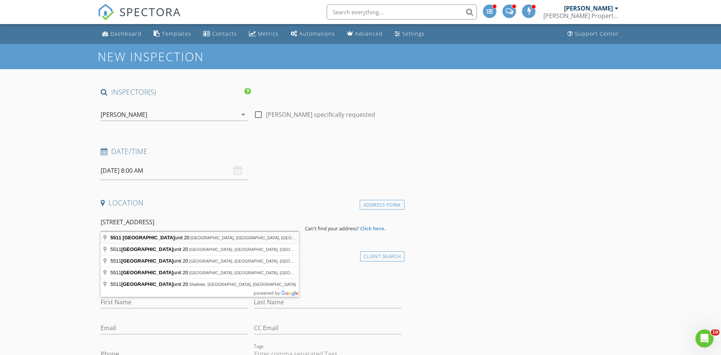
type input "[STREET_ADDRESS]"
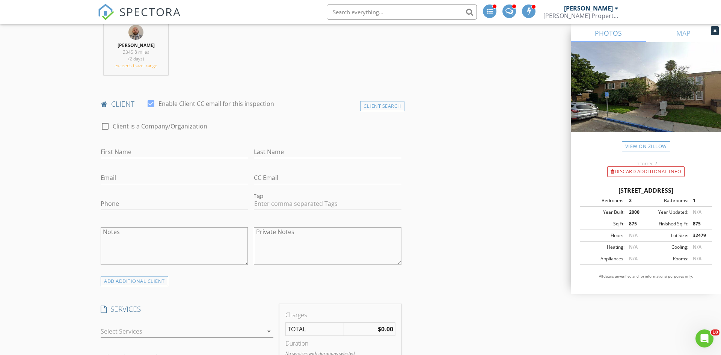
scroll to position [391, 0]
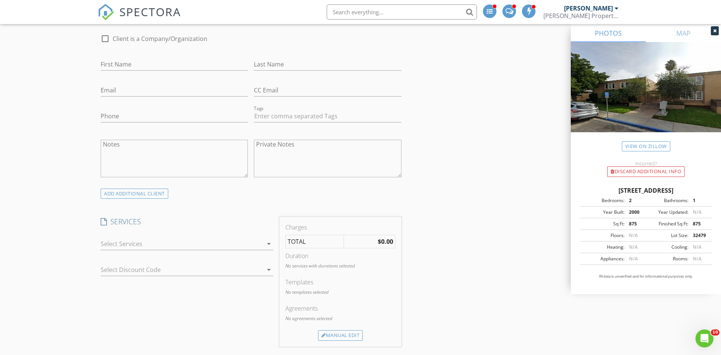
click at [222, 239] on div at bounding box center [182, 244] width 162 height 12
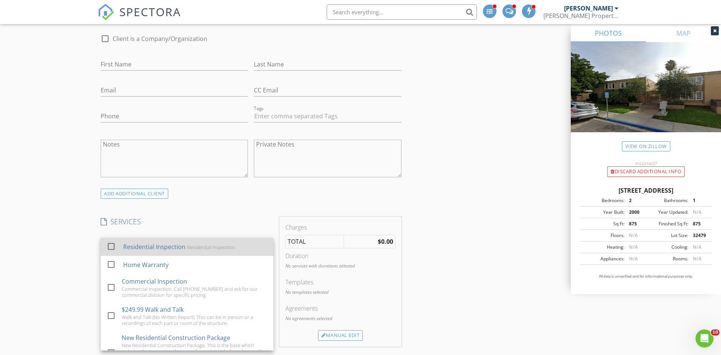
click at [210, 246] on div "Residential Inspection" at bounding box center [211, 247] width 48 height 6
checkbox input "true"
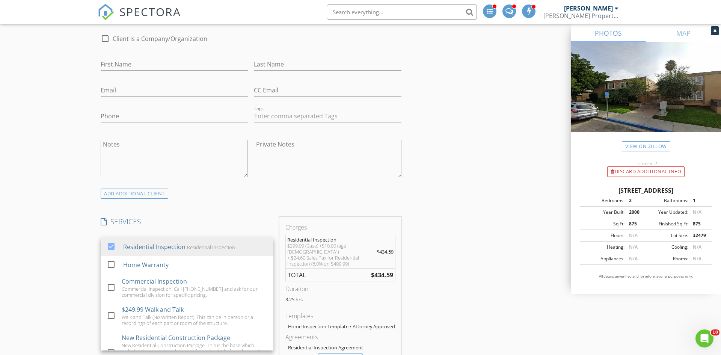
click at [201, 230] on div "SERVICES check_box Residential Inspection Residential Inspection check_box_outl…" at bounding box center [187, 293] width 179 height 153
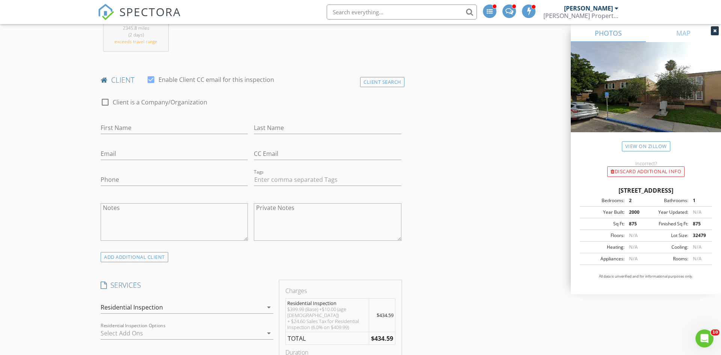
scroll to position [0, 0]
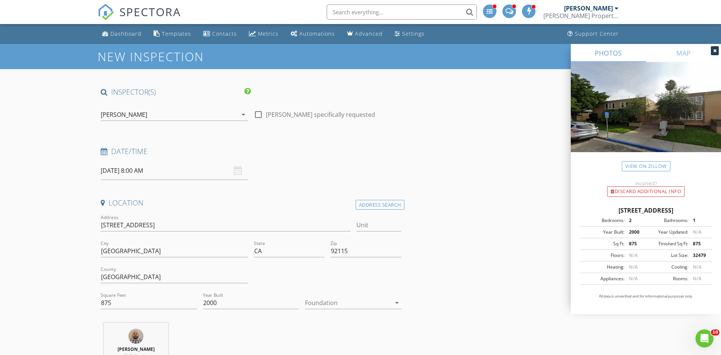
click at [612, 12] on div "[PERSON_NAME] Property Inspection" at bounding box center [581, 16] width 75 height 8
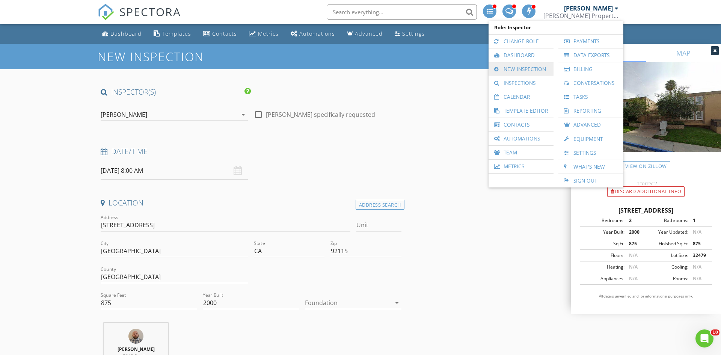
click at [521, 72] on link "New Inspection" at bounding box center [520, 69] width 57 height 14
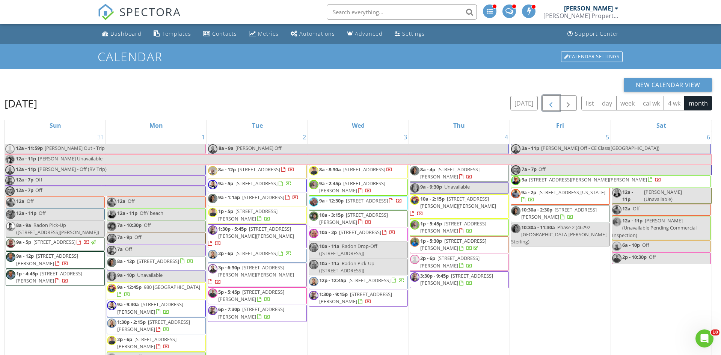
click at [547, 100] on span "button" at bounding box center [551, 103] width 9 height 9
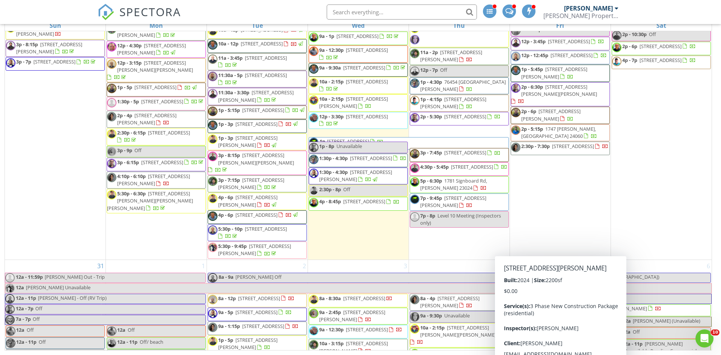
scroll to position [2632, 0]
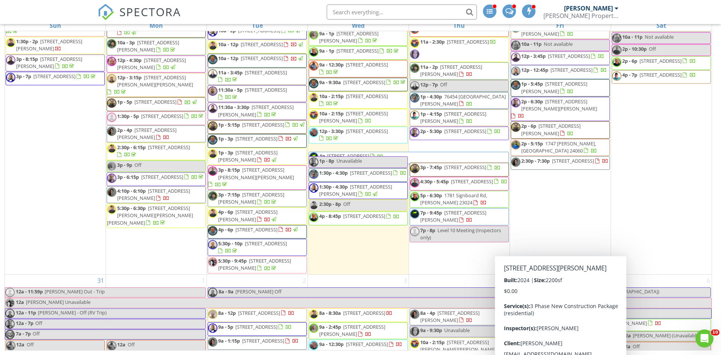
click at [477, 274] on div "28 12a - 11:59p [PERSON_NAME] Out - Trip 12a - 11:59p Unavailable-Commercial Vi…" at bounding box center [459, 41] width 101 height 466
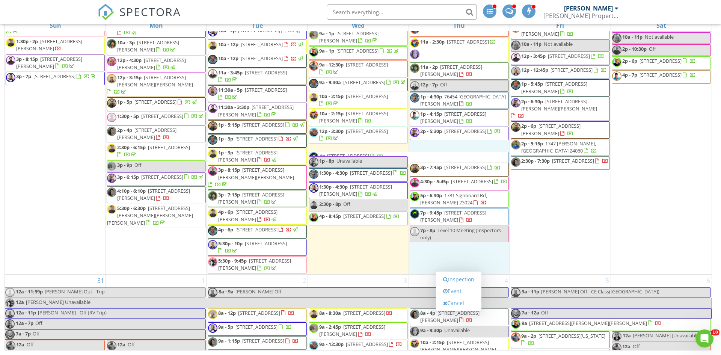
click at [657, 264] on div "30 7a - 7p Off 12a Off 12a possible inspection pending radon company 12a unavai…" at bounding box center [661, 41] width 101 height 466
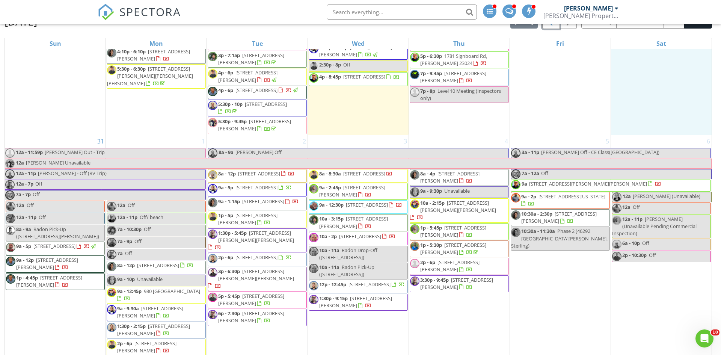
scroll to position [100, 0]
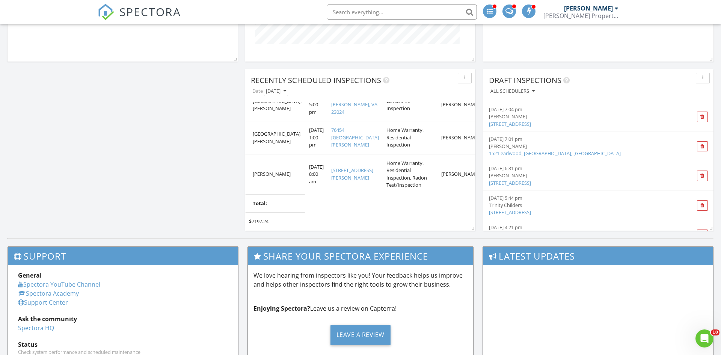
scroll to position [470, 0]
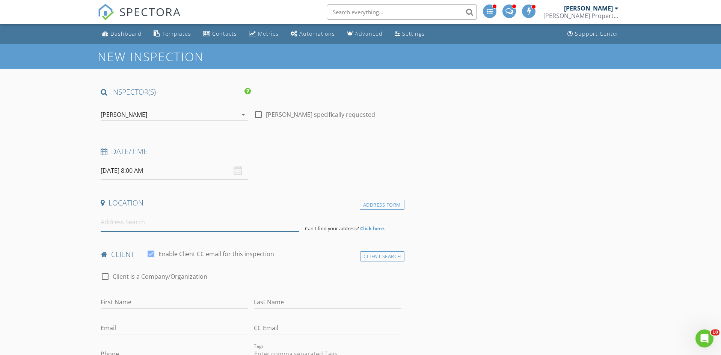
click at [198, 216] on input at bounding box center [200, 222] width 198 height 18
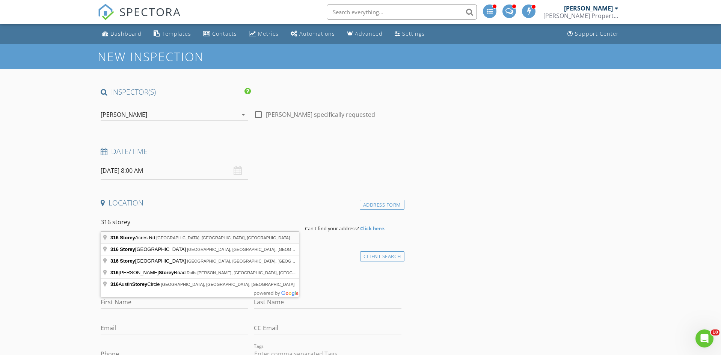
type input "[STREET_ADDRESS]"
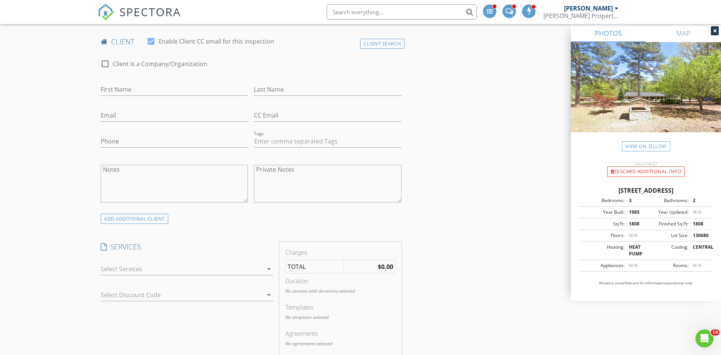
scroll to position [374, 0]
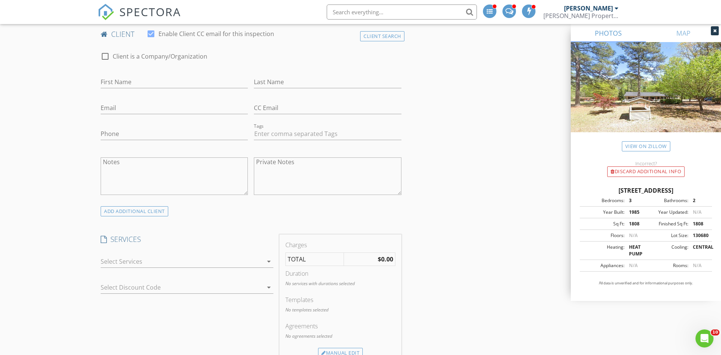
click at [192, 261] on div at bounding box center [182, 261] width 162 height 12
click at [192, 262] on div "Residential Inspection" at bounding box center [211, 265] width 48 height 6
checkbox input "true"
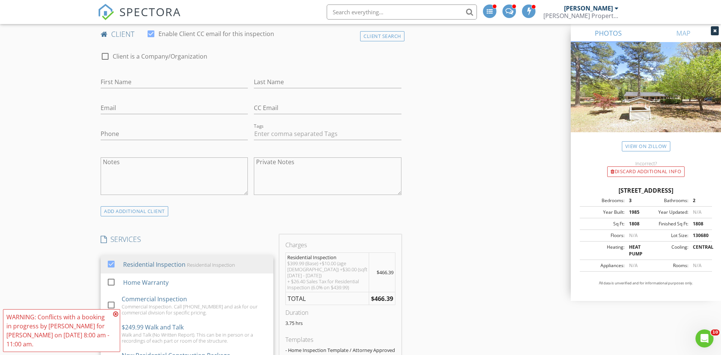
click at [200, 244] on h4 "SERVICES" at bounding box center [187, 239] width 173 height 10
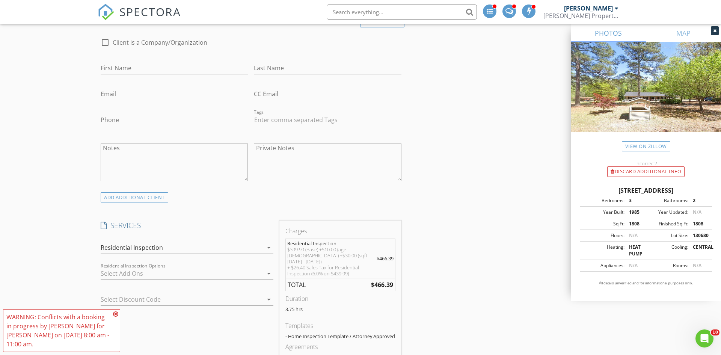
scroll to position [388, 0]
click at [237, 276] on div at bounding box center [182, 273] width 162 height 12
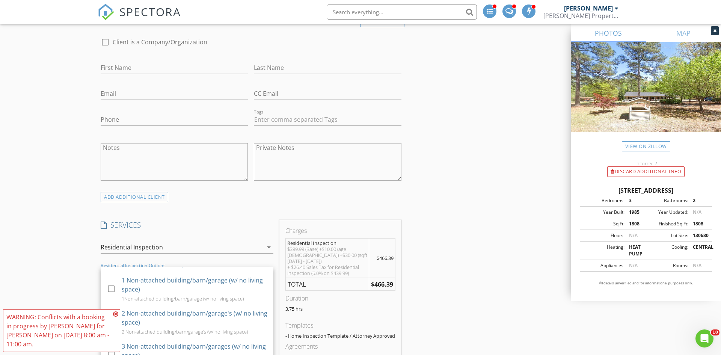
scroll to position [270, 0]
click at [205, 299] on div "1Non-attached building/barn/garage (w/ no living space)" at bounding box center [183, 299] width 122 height 6
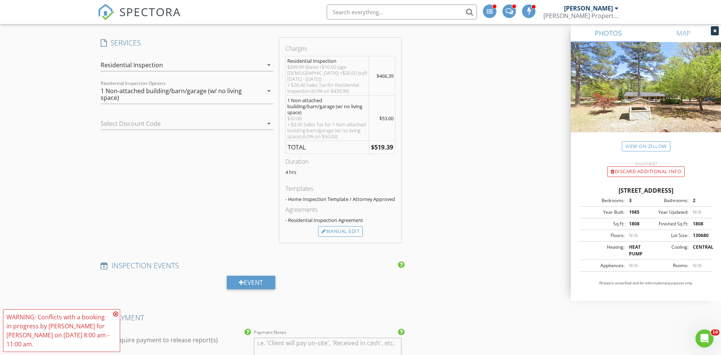
scroll to position [571, 0]
click at [576, 12] on div "[PERSON_NAME] Property Inspection" at bounding box center [581, 16] width 75 height 8
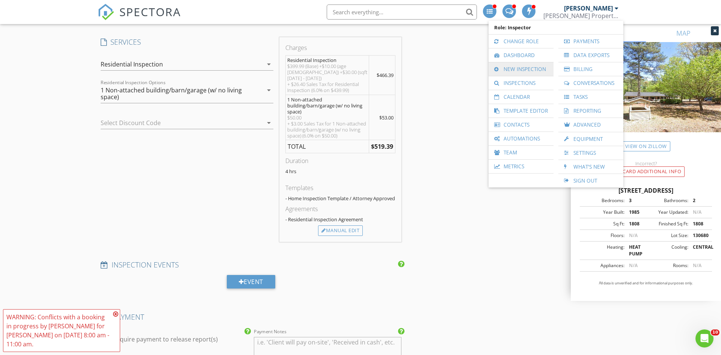
click at [535, 67] on link "New Inspection" at bounding box center [520, 69] width 57 height 14
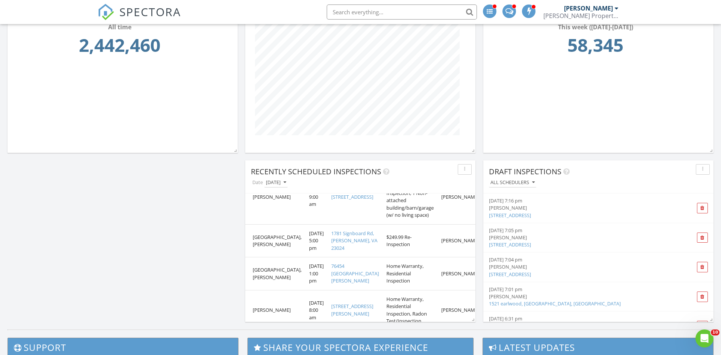
scroll to position [470, 0]
